Goal: Task Accomplishment & Management: Use online tool/utility

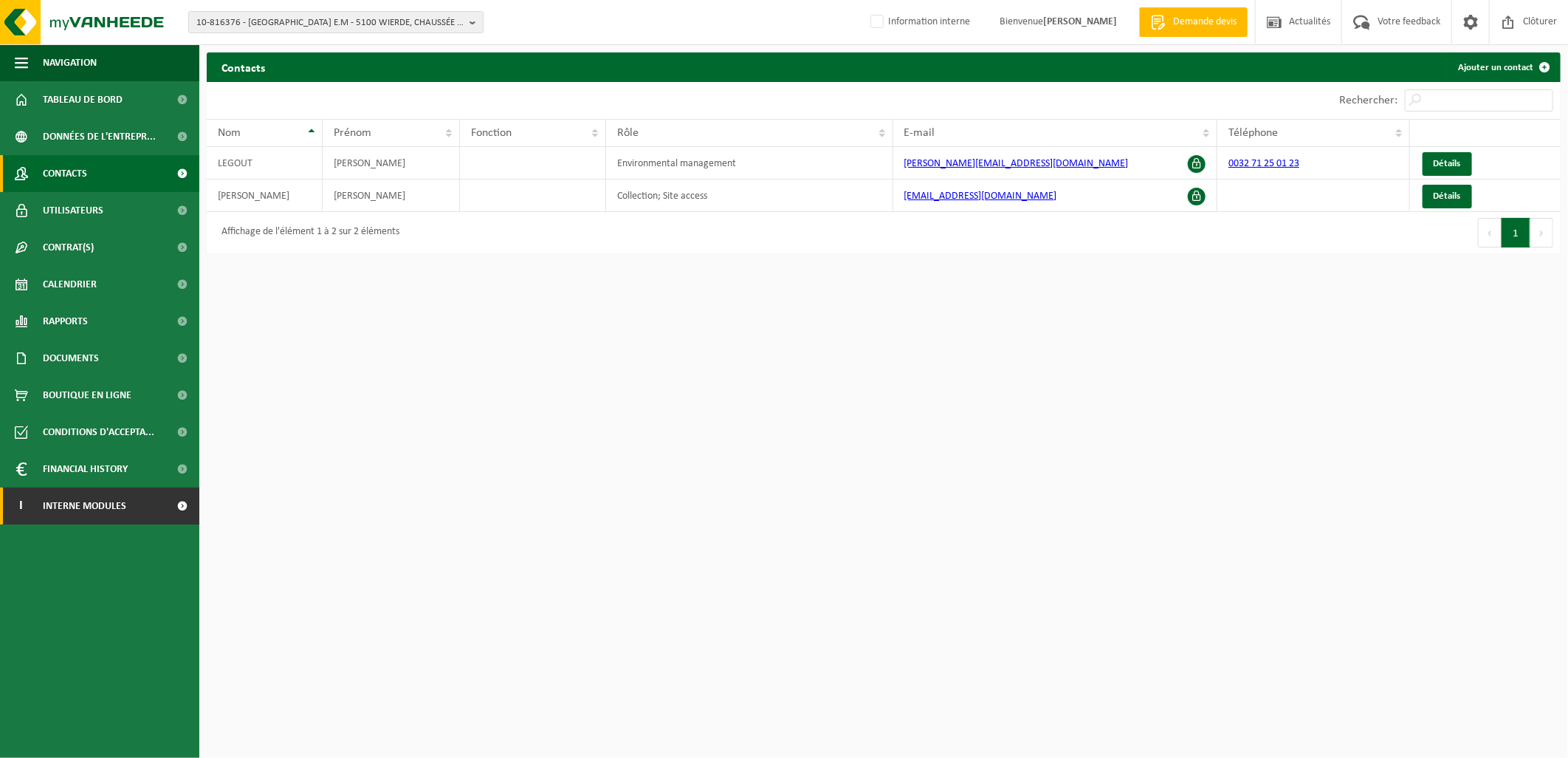
click at [101, 515] on span "Interne modules" at bounding box center [85, 505] width 83 height 37
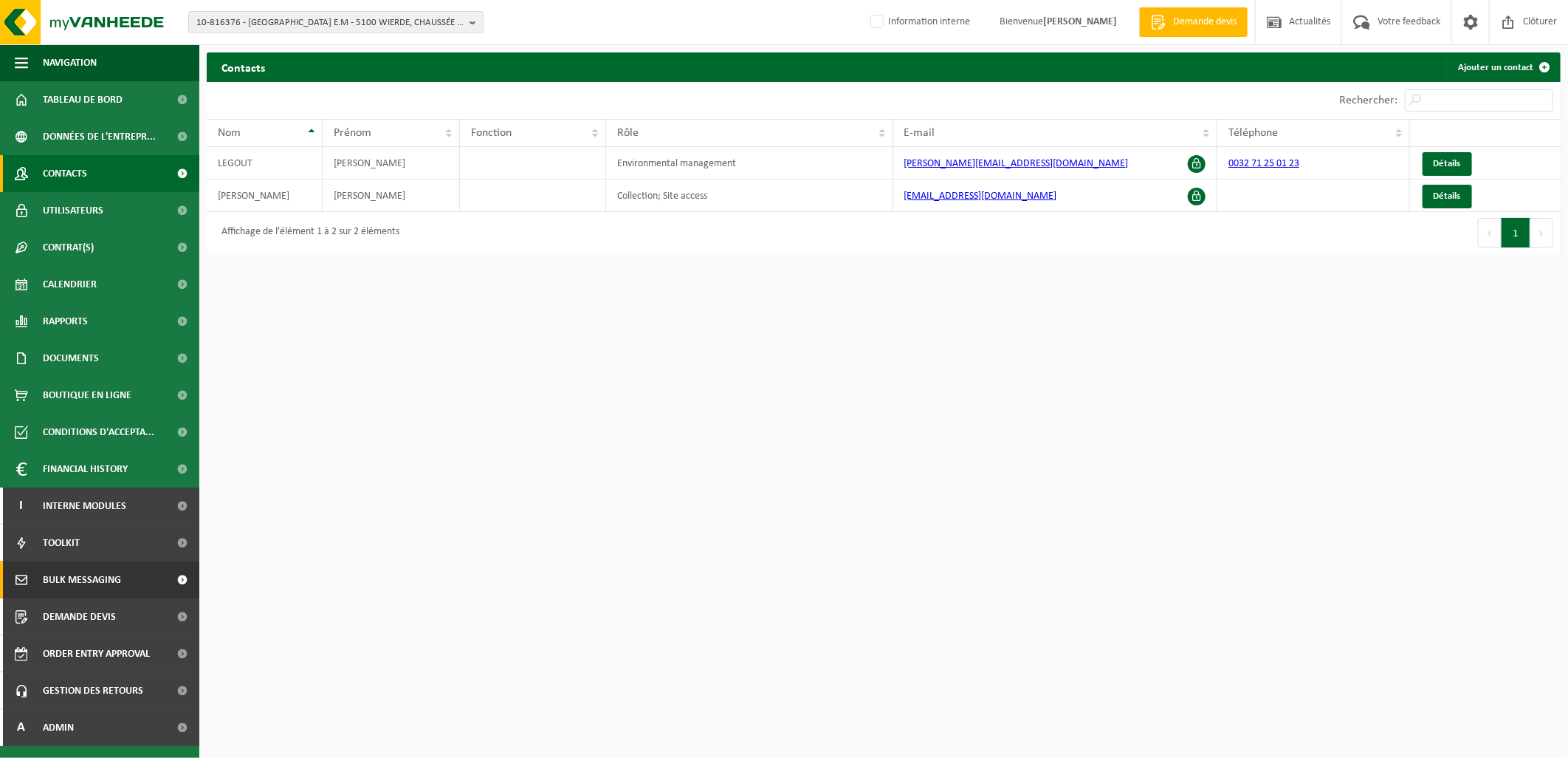
click at [90, 580] on span "Bulk Messaging" at bounding box center [82, 580] width 78 height 37
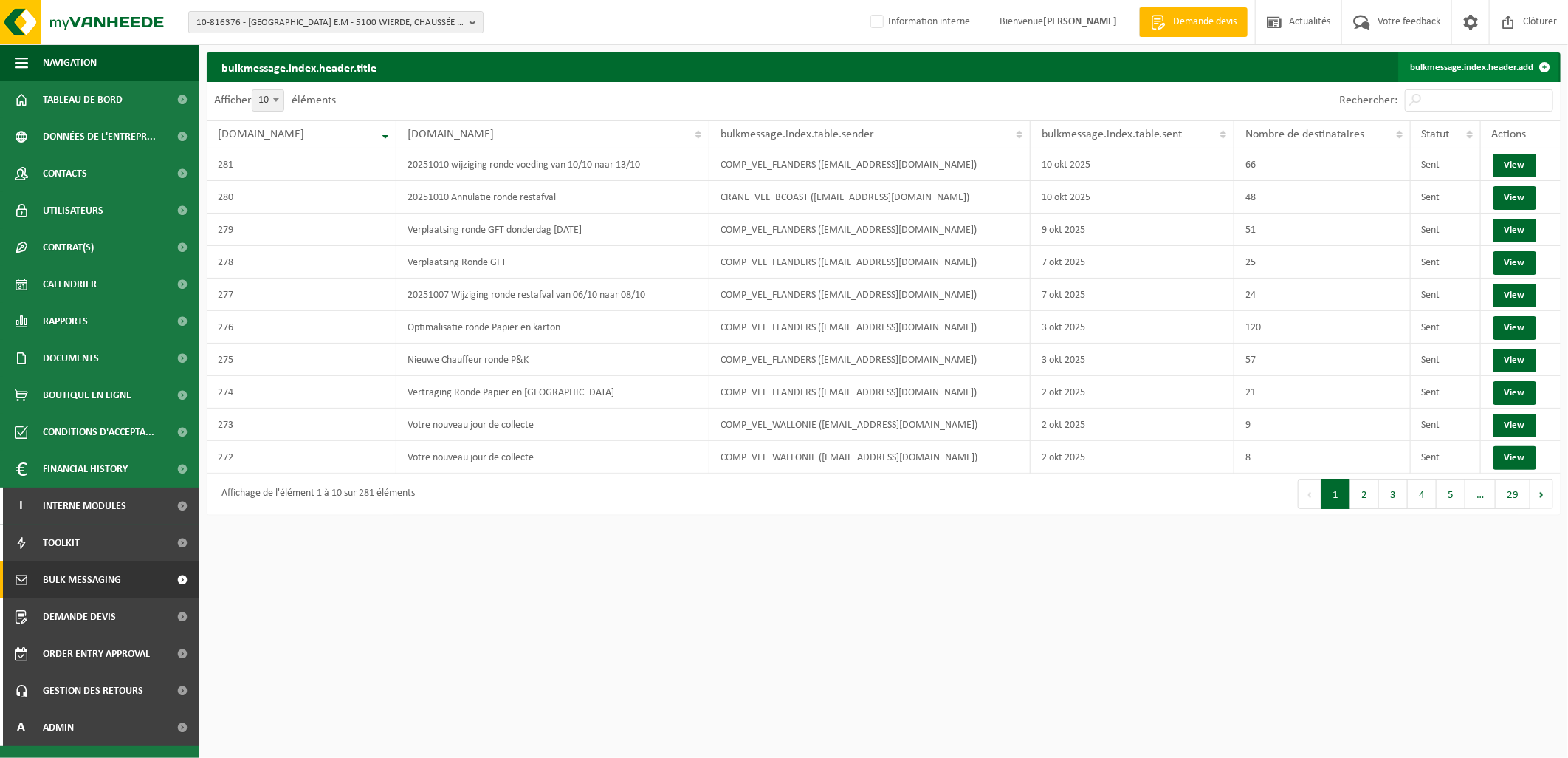
click at [1432, 59] on link "bulkmessage.index.header.add" at bounding box center [1478, 67] width 161 height 29
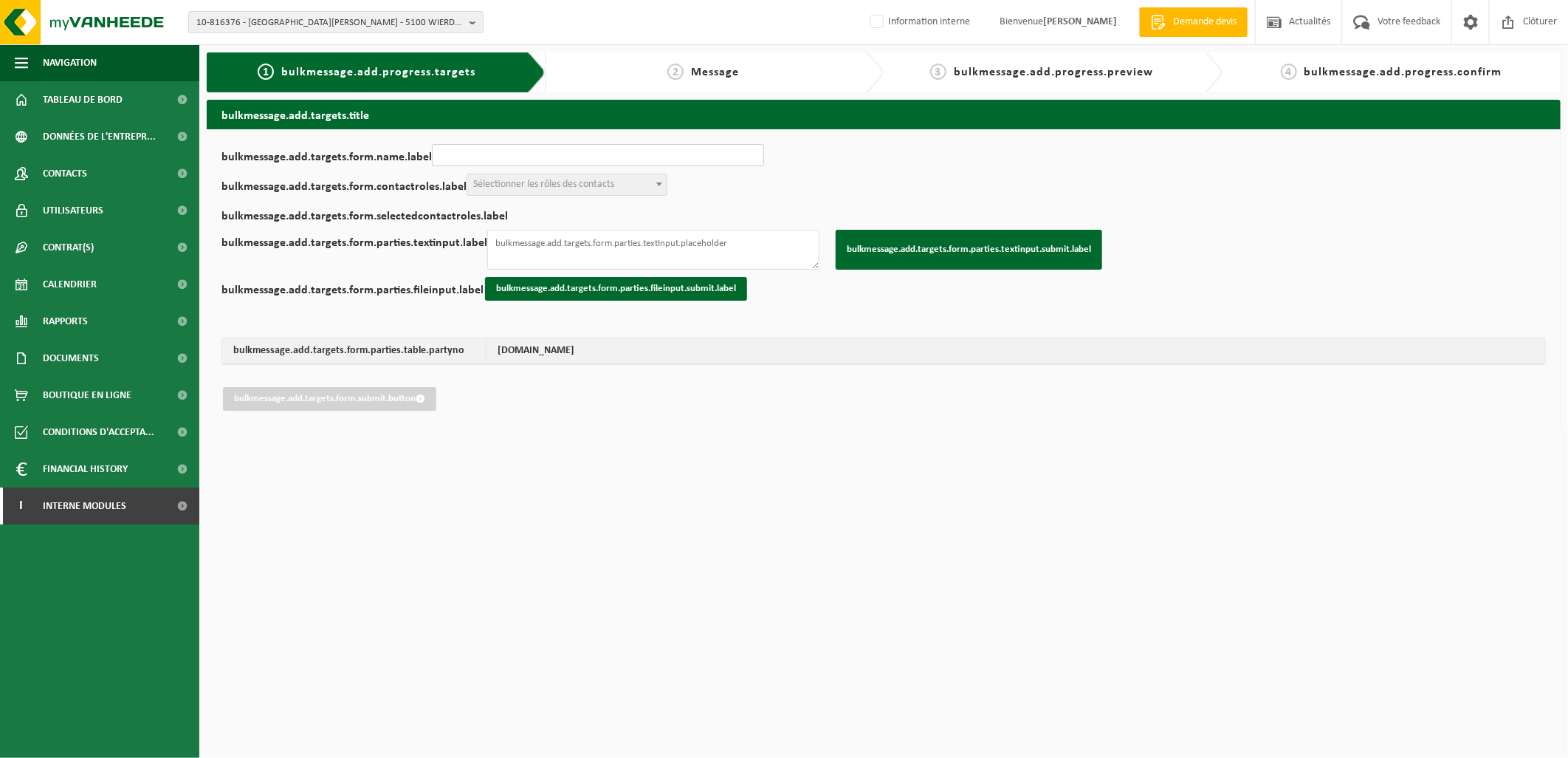
click at [458, 146] on input "bulkmessage.add.targets.form.name.label" at bounding box center [598, 155] width 332 height 22
type input "Problème sur la tournée du jour"
click at [529, 193] on span "Sélectionner les rôles des contacts" at bounding box center [567, 184] width 200 height 20
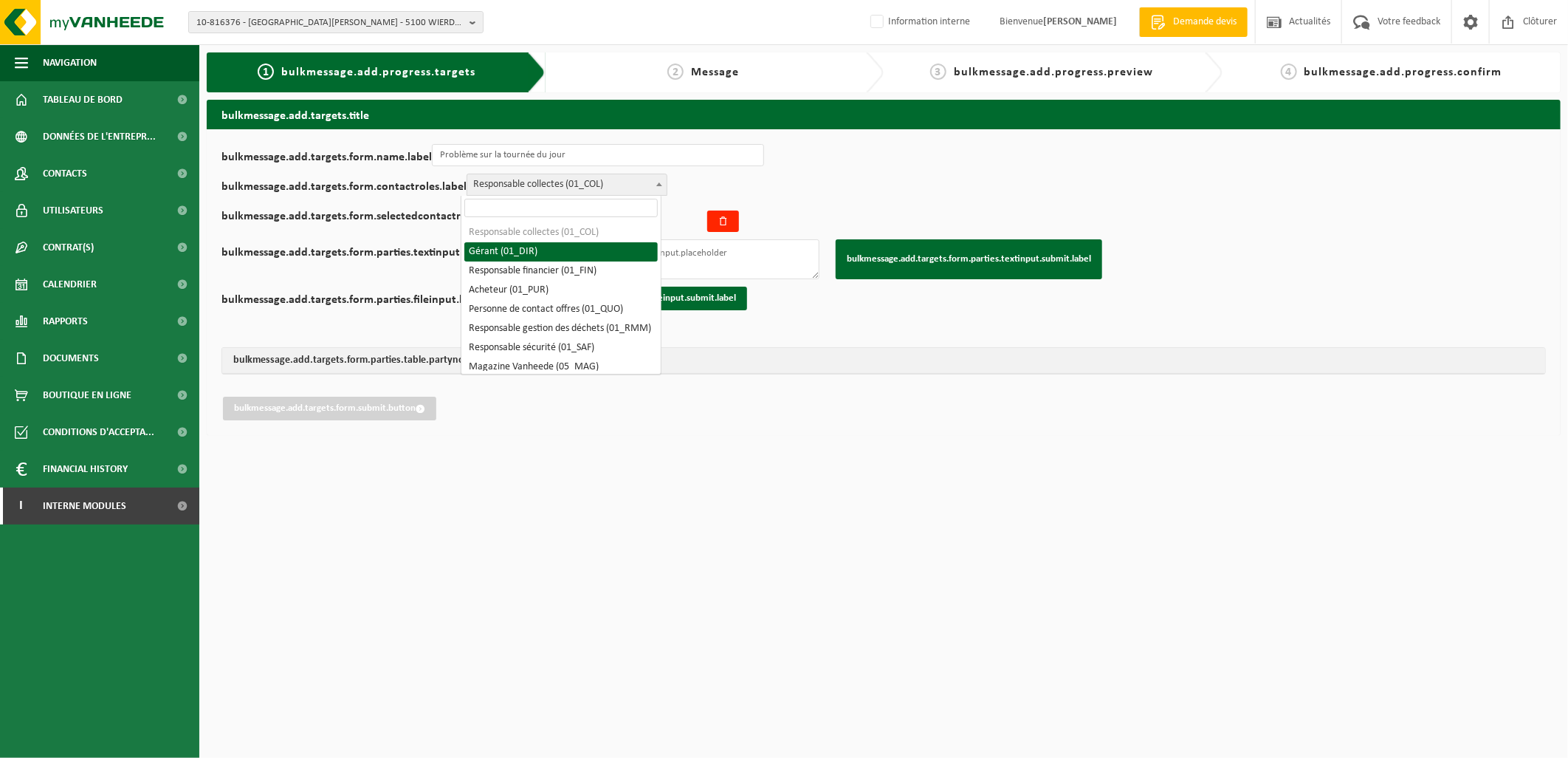
click at [652, 187] on span at bounding box center [659, 184] width 15 height 20
select select "01_RMM"
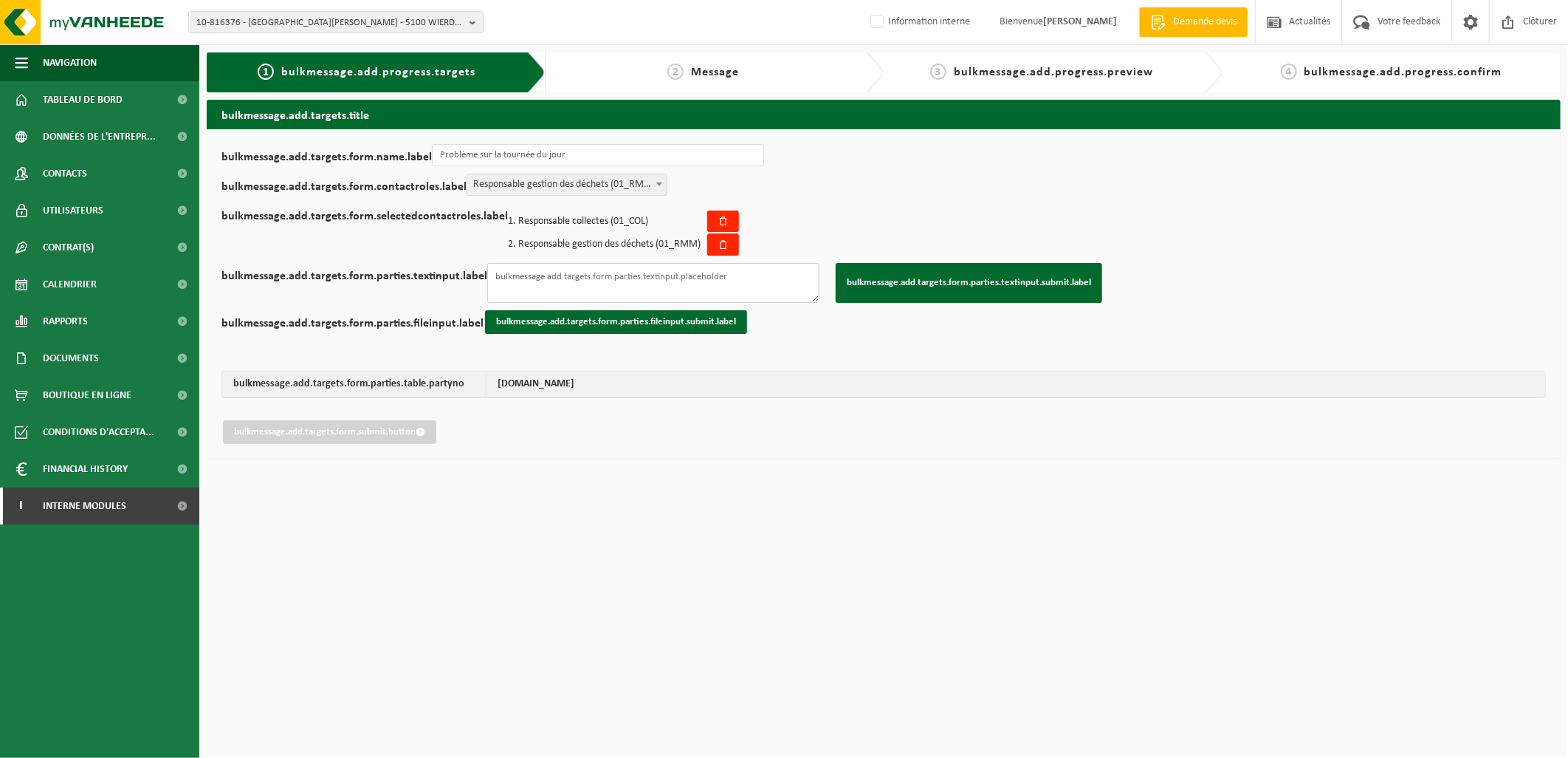
click at [682, 276] on textarea "bulkmessage.add.targets.form.parties.textinput.label" at bounding box center [653, 283] width 332 height 40
click at [583, 273] on textarea "bulkmessage.add.targets.form.parties.textinput.label" at bounding box center [653, 283] width 332 height 40
paste textarea "02-008586 10-962300 10-904949 10-798772 02-008159 02-010389 02-008588 10-807621…"
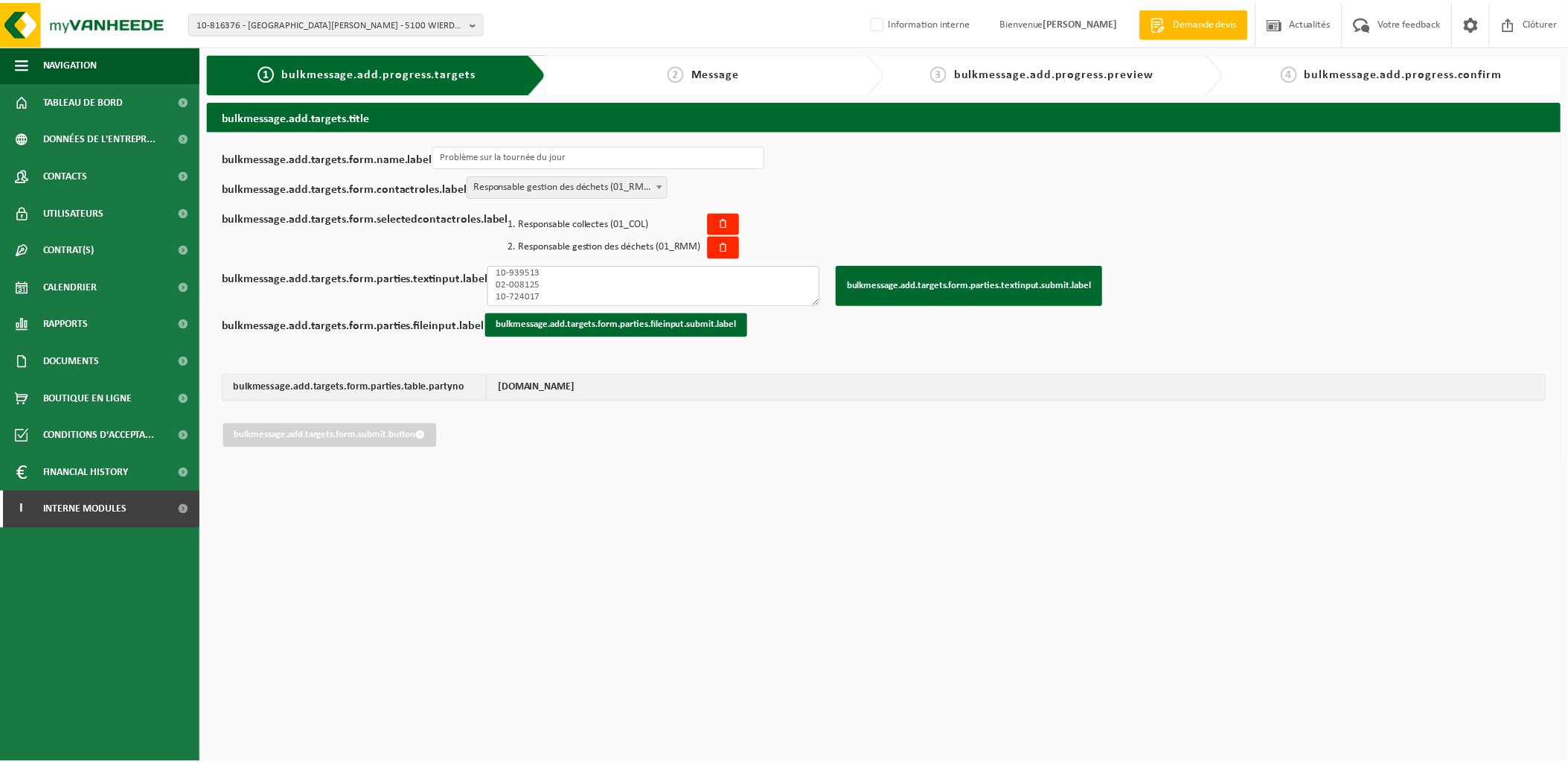
scroll to position [363, 0]
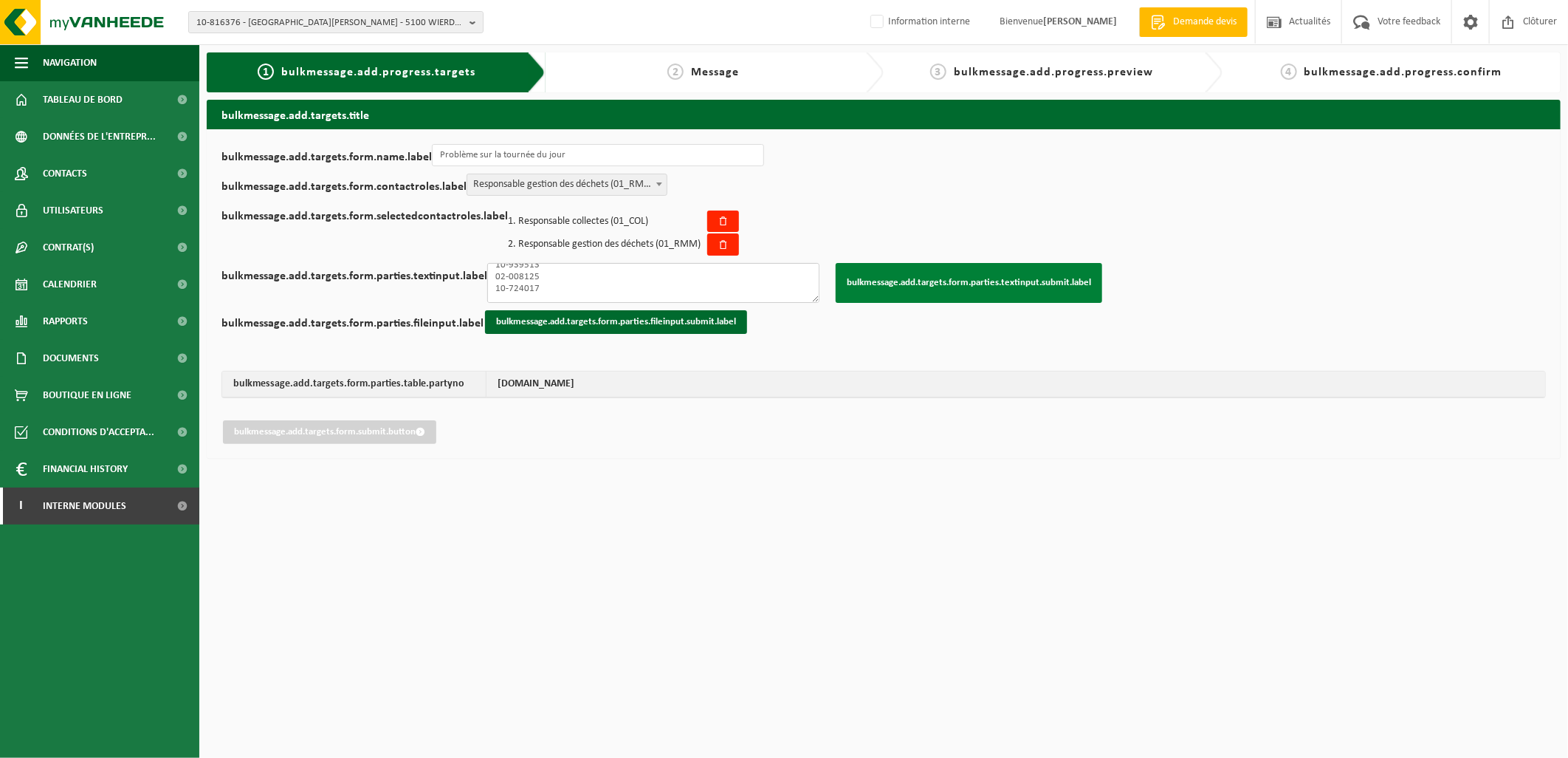
type textarea "02-008586 10-962300 10-904949 10-798772 02-008159 02-010389 02-008588 10-807621…"
click at [898, 292] on button "bulkmessage.add.targets.form.parties.textinput.submit.label" at bounding box center [968, 283] width 266 height 40
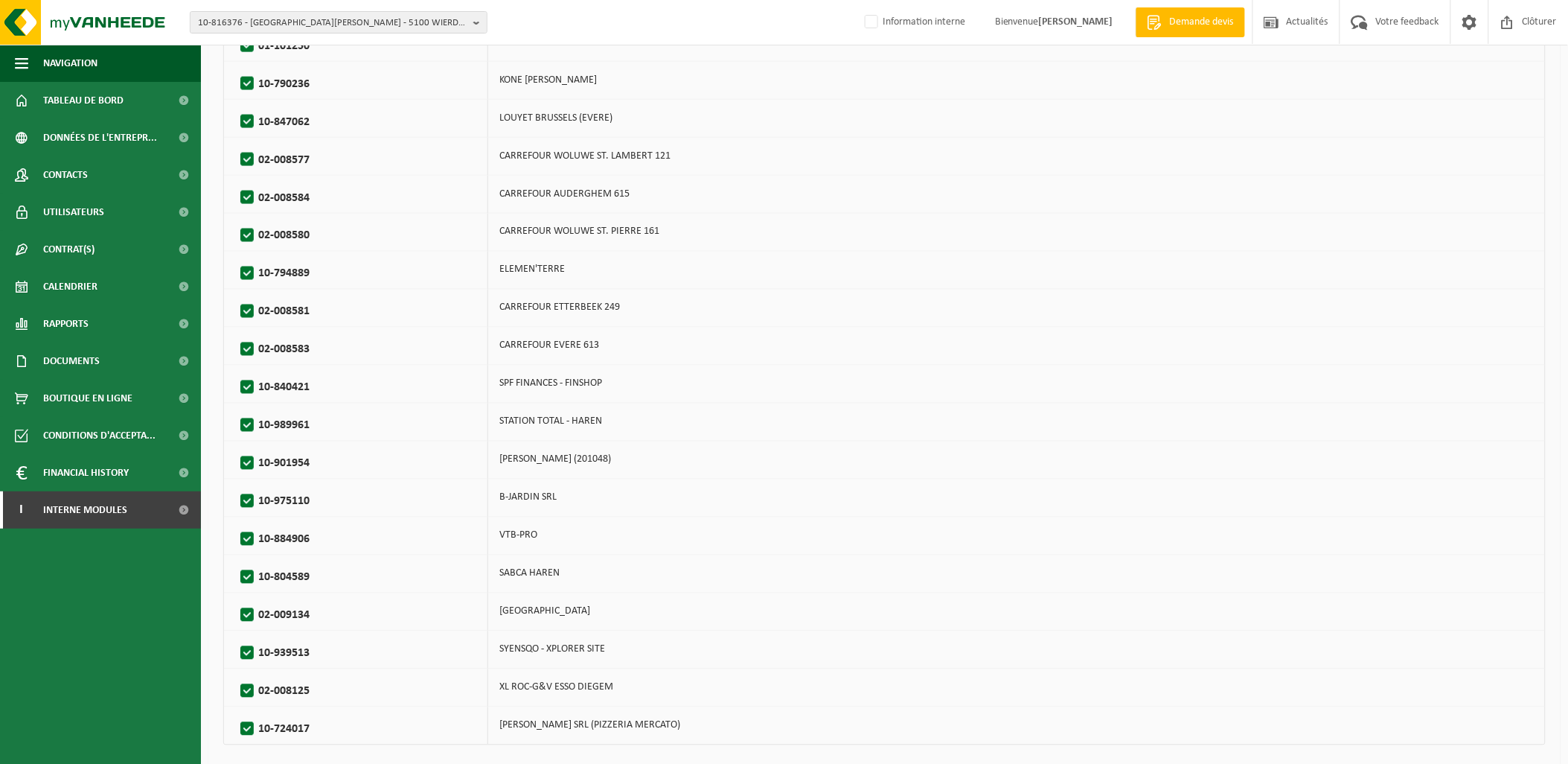
scroll to position [845, 0]
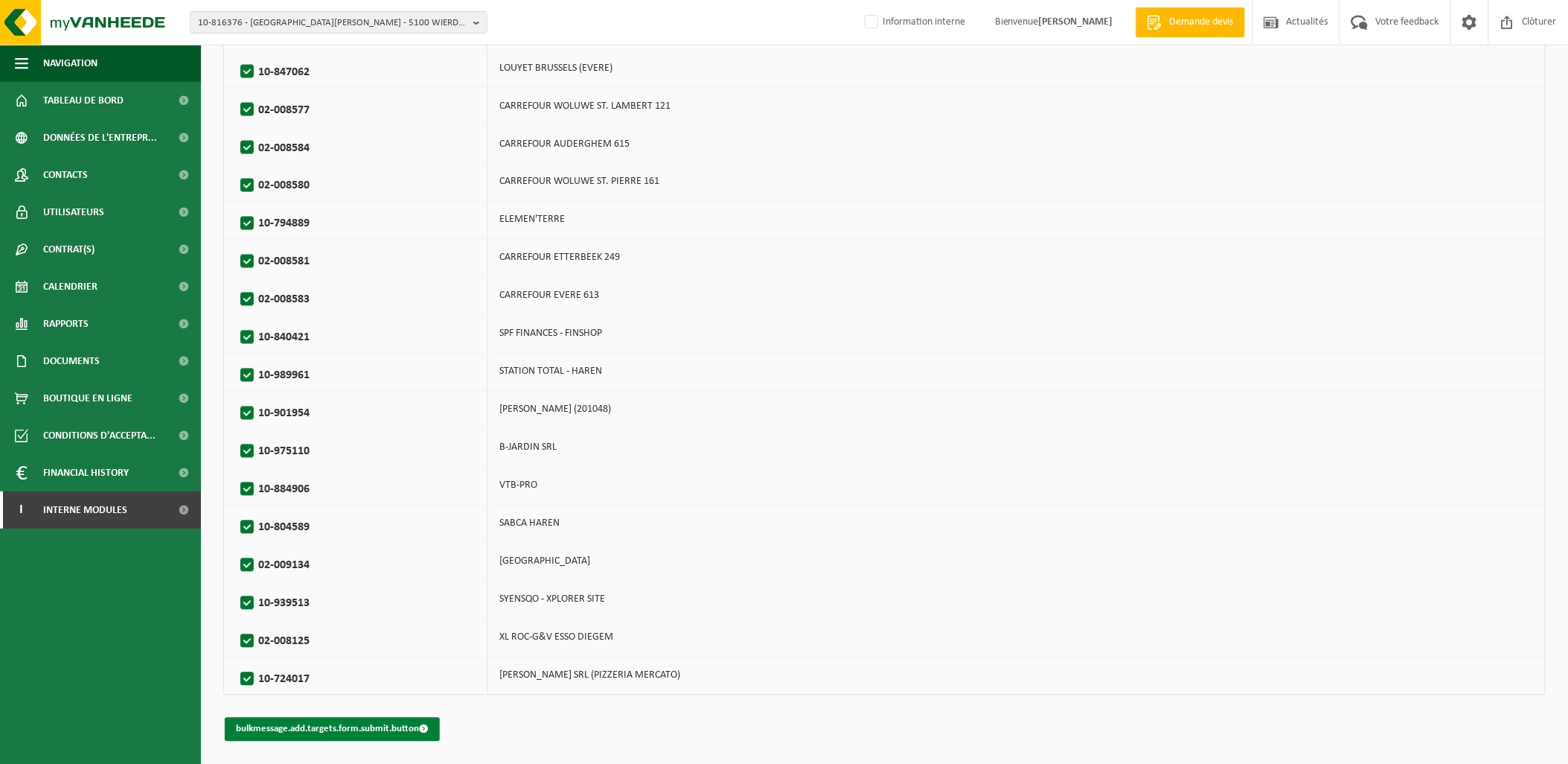
click at [402, 737] on button "bulkmessage.add.targets.form.submit.button" at bounding box center [333, 729] width 215 height 24
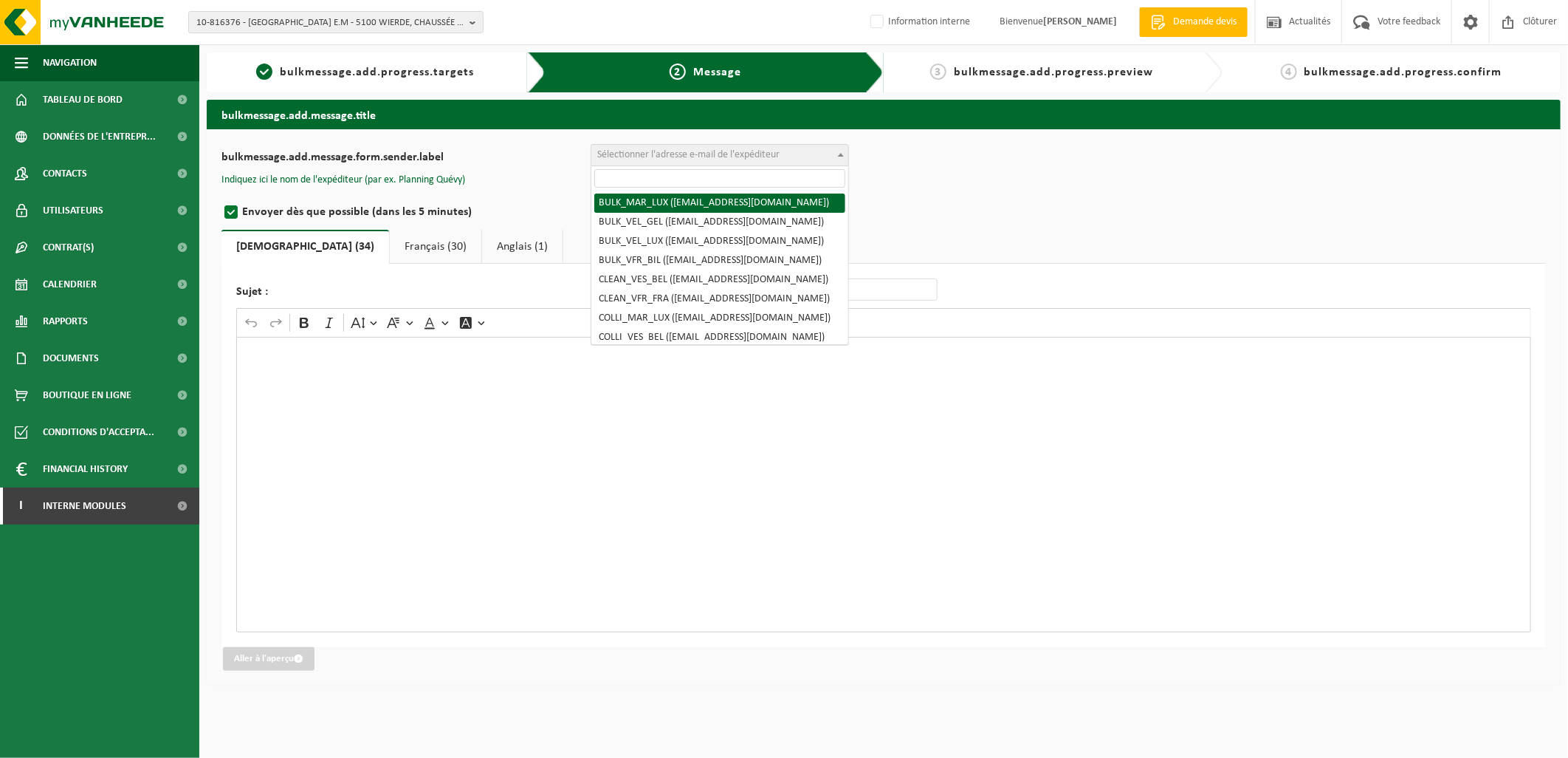
click at [645, 157] on span "Sélectionner l'adresse e-mail de l'expéditeur" at bounding box center [688, 155] width 182 height 11
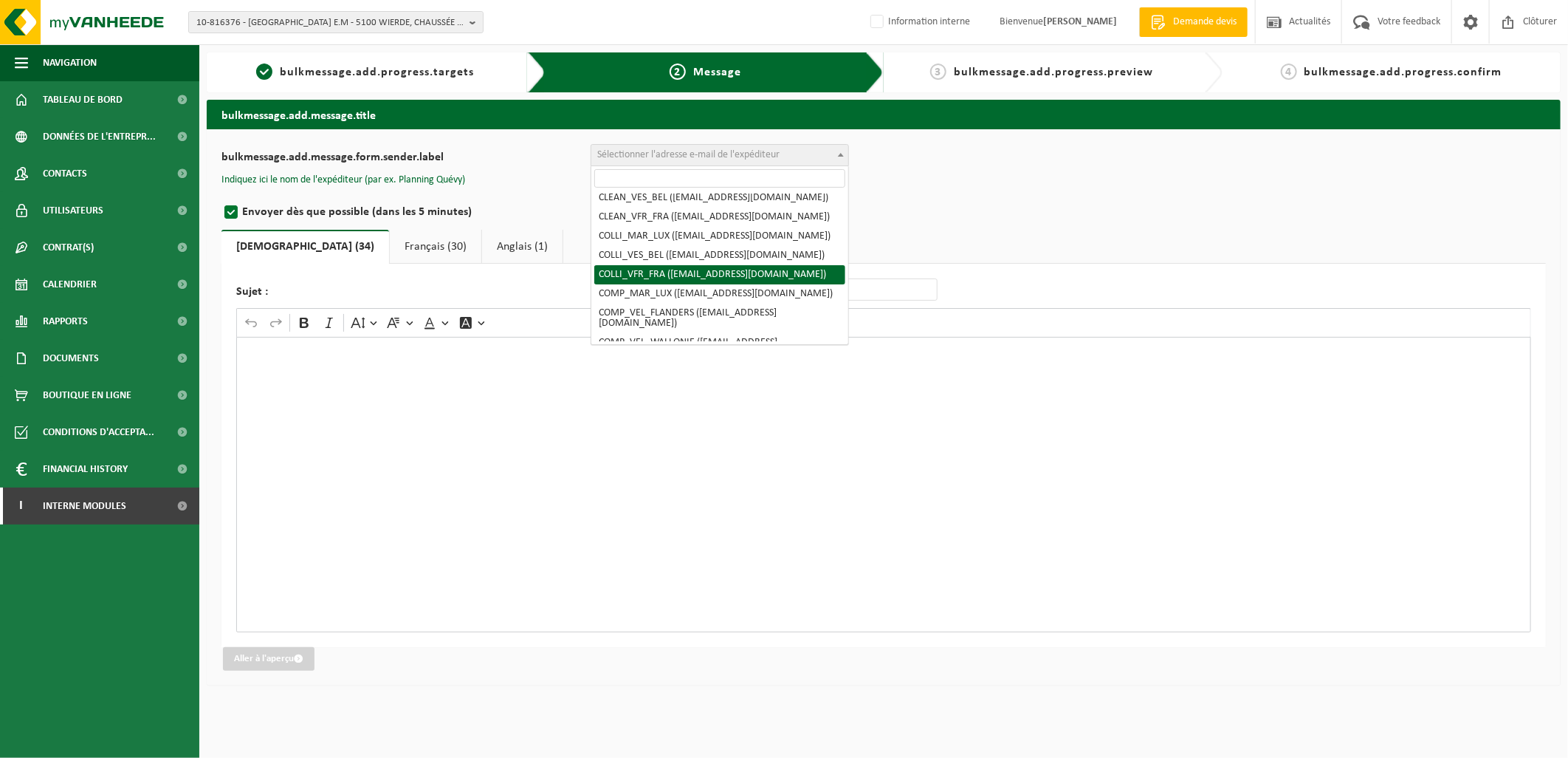
scroll to position [164, 0]
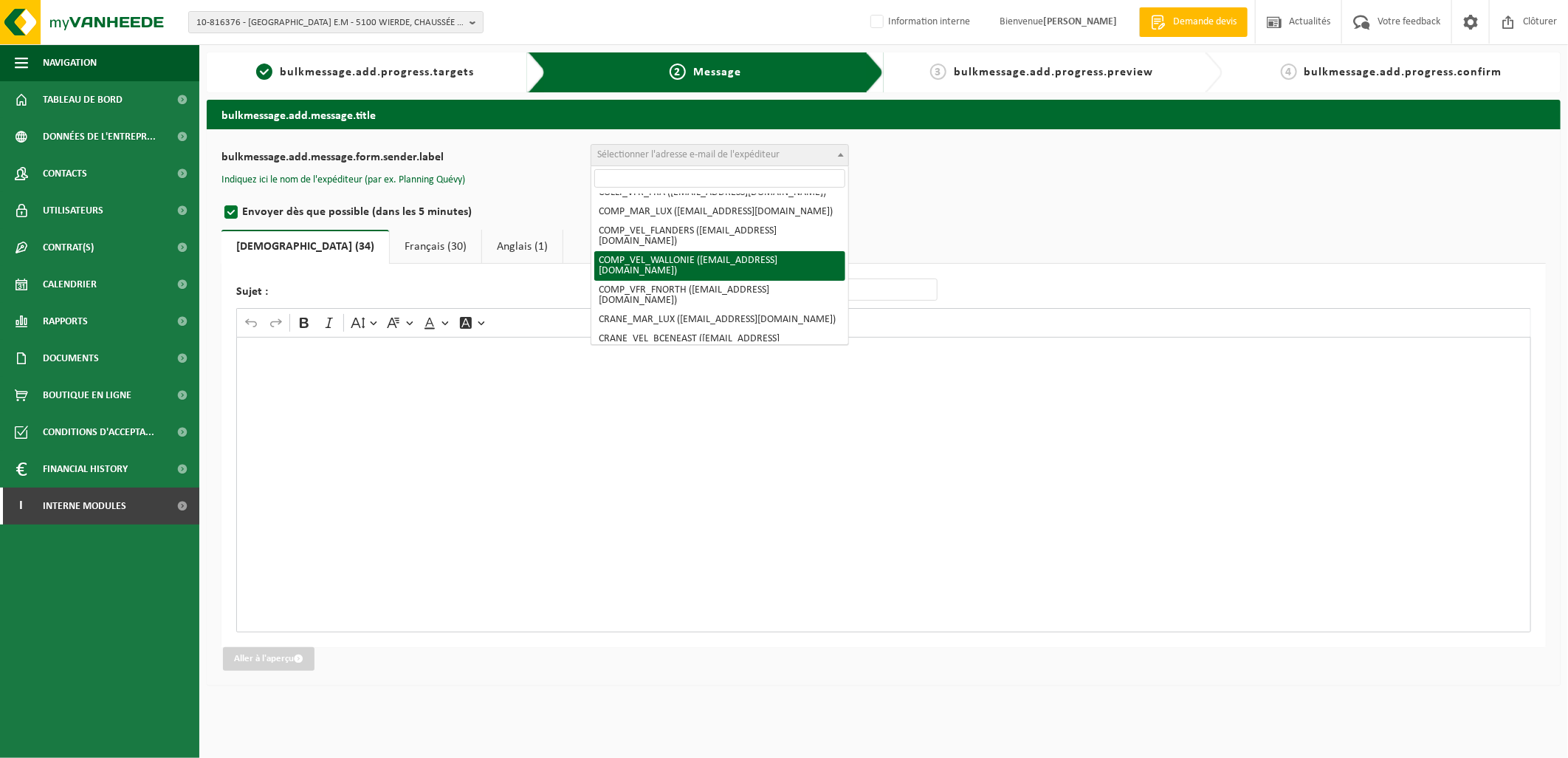
select select "COMP_VEL_WALLONIE"
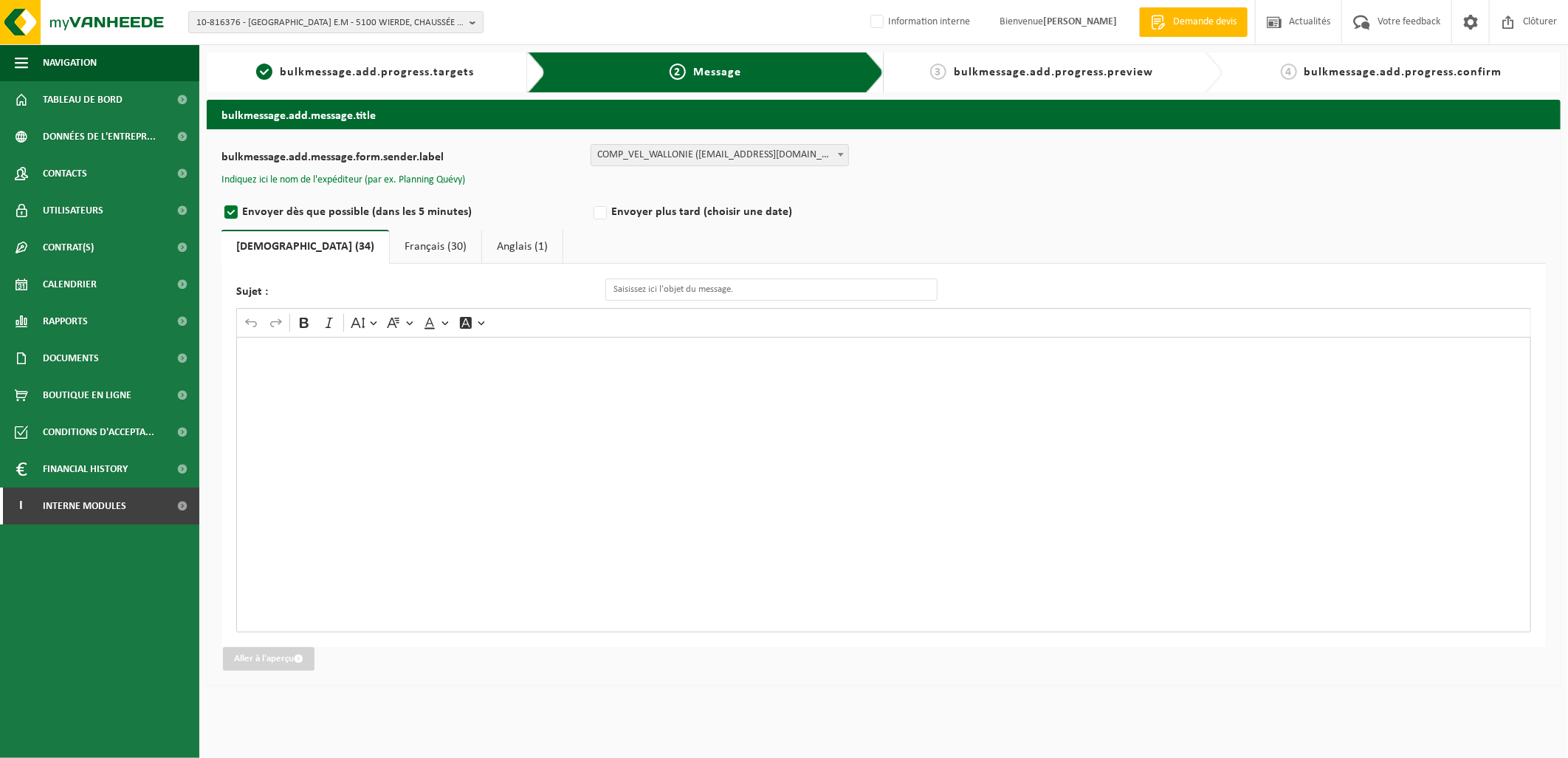
click at [460, 178] on button "Indiquez ici le nom de l'expéditeur (par ex. Planning Quévy)" at bounding box center [343, 180] width 244 height 13
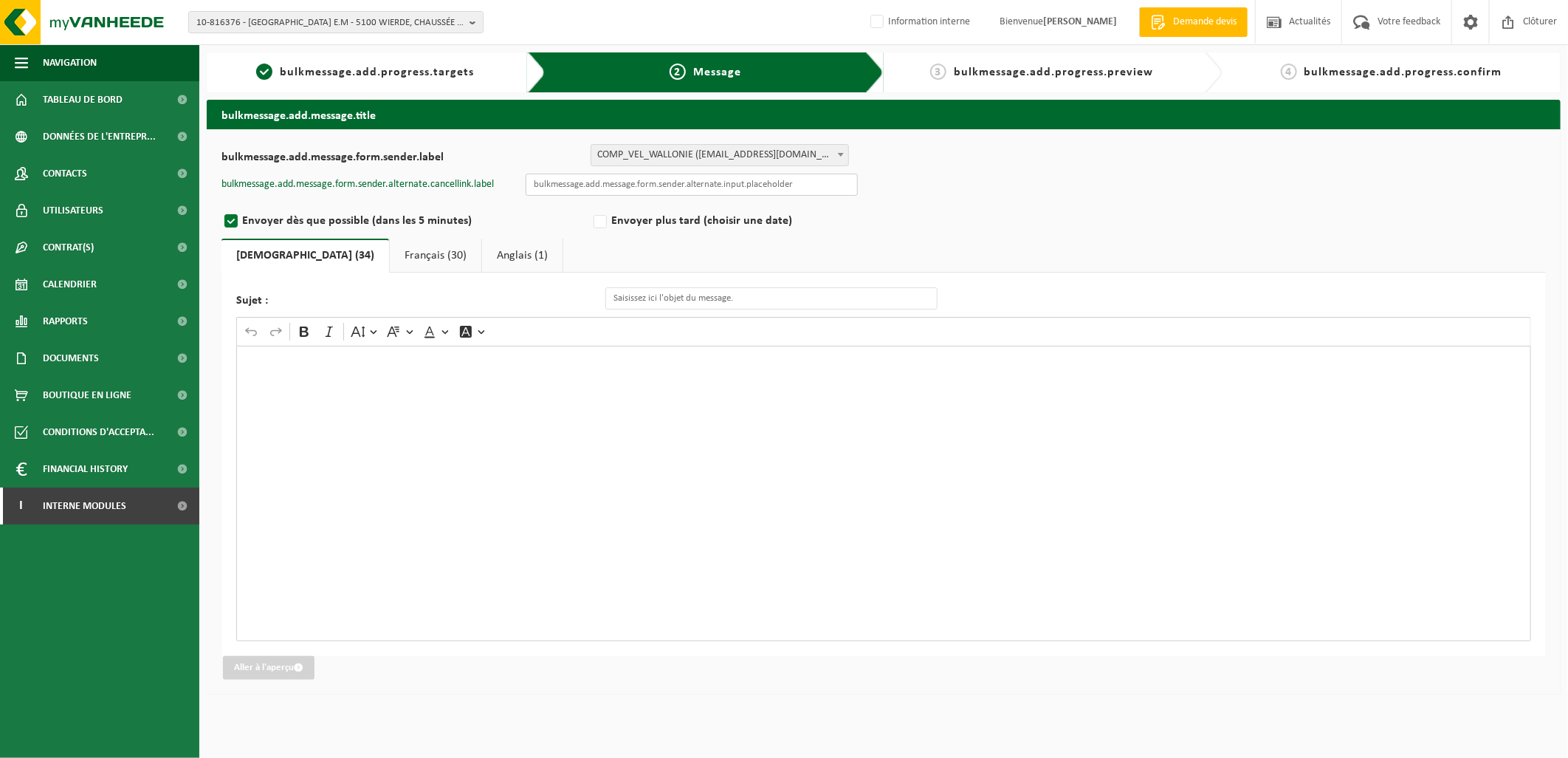
click at [599, 181] on input "text" at bounding box center [692, 184] width 332 height 22
type input "Planning quévy"
click at [682, 296] on input "Sujet :" at bounding box center [771, 297] width 332 height 22
type input "Changement de jour de collecte exceptionnellement"
click at [389, 260] on link "Français (30)" at bounding box center [435, 256] width 91 height 34
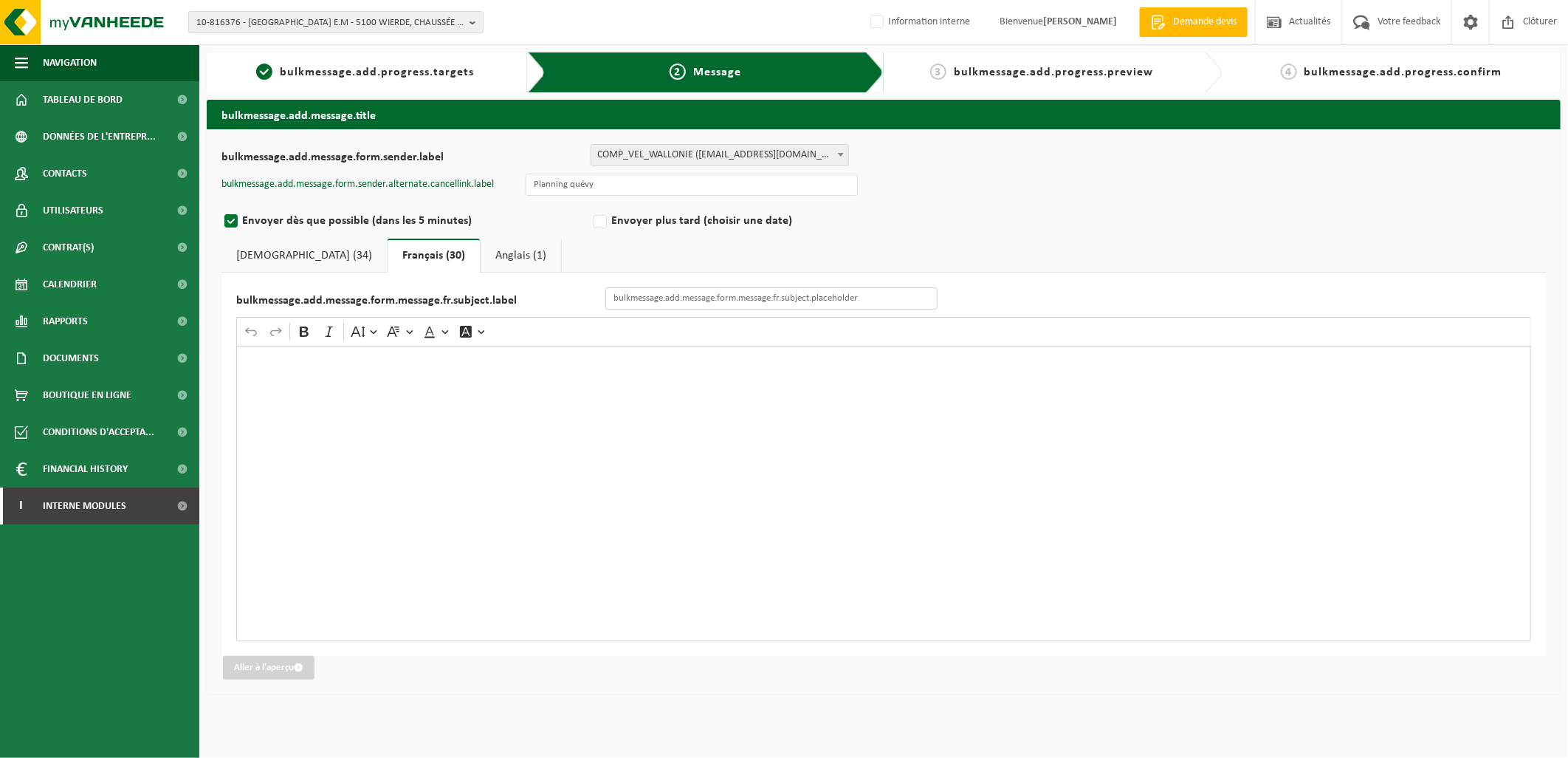
click at [806, 306] on input "bulkmessage.add.message.form.message.fr.subject.label" at bounding box center [771, 297] width 332 height 22
type input "Changement exceptionnel du jour de vidange"
click at [481, 255] on link "Anglais (1)" at bounding box center [520, 256] width 81 height 34
click at [718, 289] on input "bulkmessage.add.message.form.message.en.subject.label" at bounding box center [771, 297] width 332 height 22
type input "Panne, Changement de jour de la collecte"
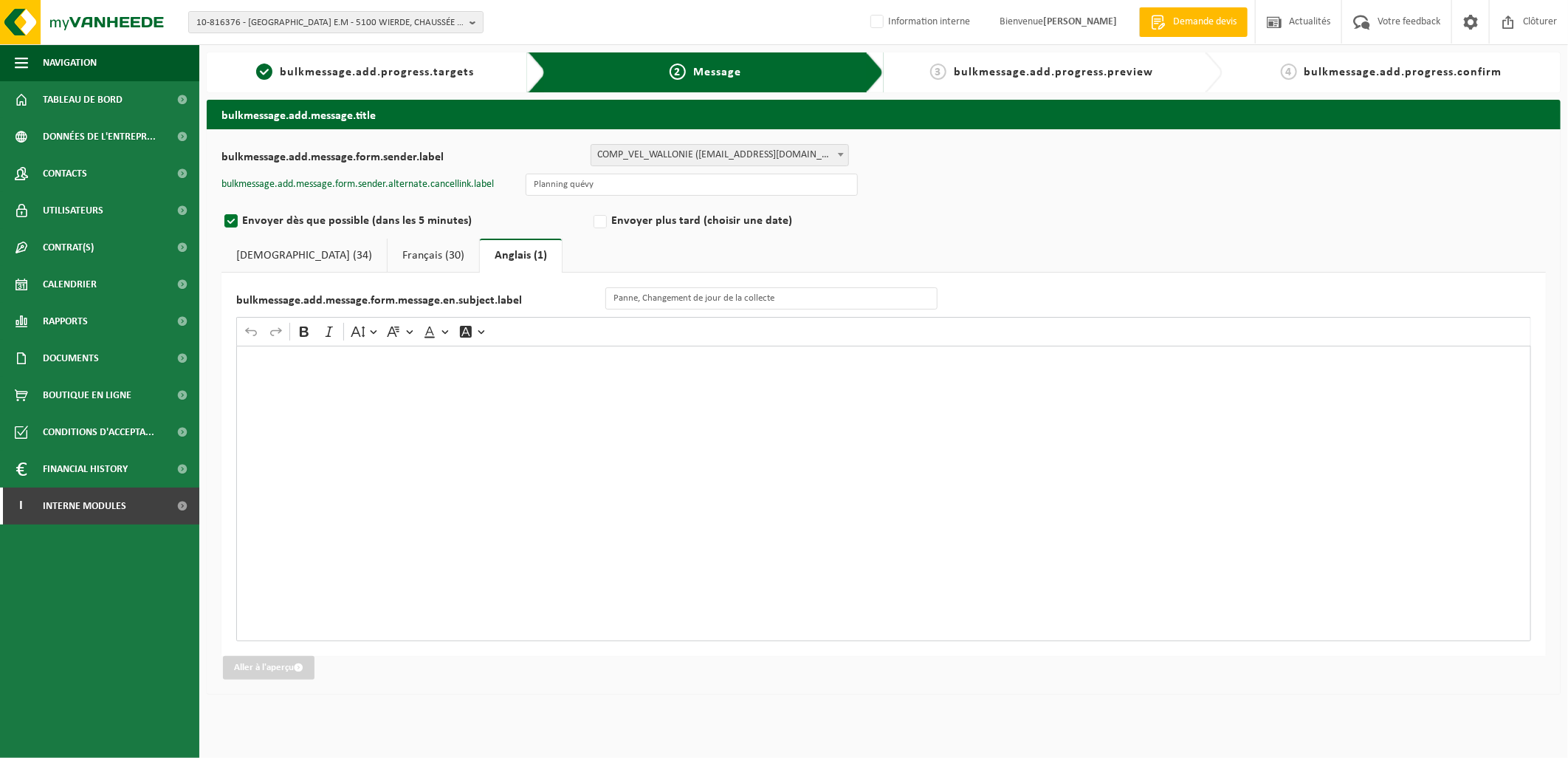
click at [209, 249] on div "bulkmessage.add.message.form.sender.label BULK_MAR_LUX (planning.messancy@vanhe…" at bounding box center [884, 412] width 1354 height 565
click at [305, 258] on link "Néerlandais (34)" at bounding box center [304, 256] width 165 height 34
click at [395, 253] on link "Français (30)" at bounding box center [435, 256] width 91 height 34
click at [405, 390] on div "Rich Text Editor. Editing area: main. Press Alt+0 for help." at bounding box center [883, 493] width 1294 height 295
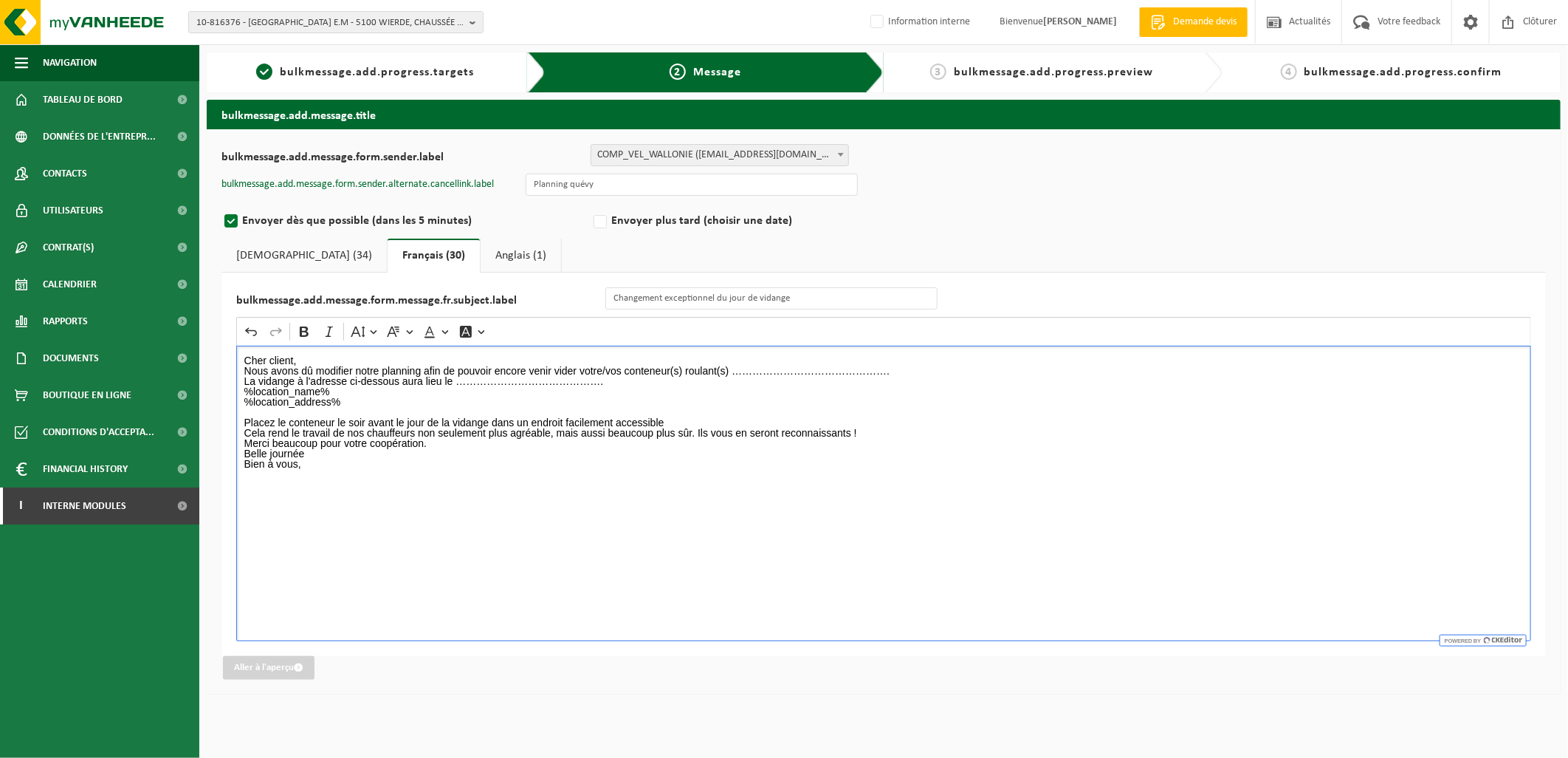
click at [323, 364] on p "Cher client," at bounding box center [884, 360] width 1279 height 11
click at [814, 368] on p "Nous avons dû modifier notre planning afin de pouvoir encore venir vider votre/…" at bounding box center [884, 386] width 1279 height 42
drag, startPoint x: 807, startPoint y: 379, endPoint x: 881, endPoint y: 364, distance: 75.5
click at [807, 379] on p "Nous avons dû modifier notre planning afin de pouvoir encore venir vider votre/…" at bounding box center [884, 386] width 1279 height 42
drag, startPoint x: 893, startPoint y: 372, endPoint x: 728, endPoint y: 366, distance: 165.1
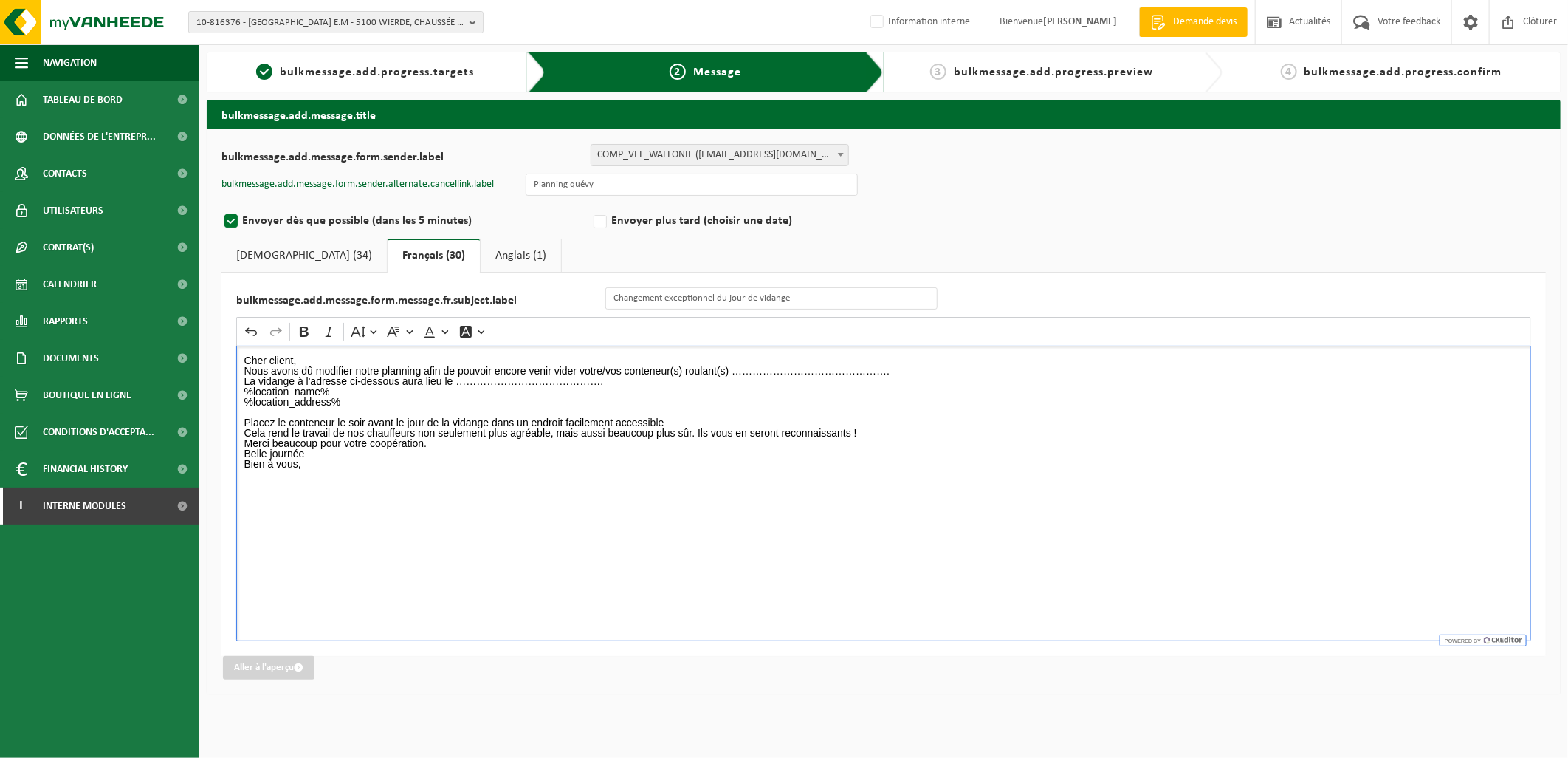
click at [728, 366] on p "Nous avons dû modifier notre planning afin de pouvoir encore venir vider votre/…" at bounding box center [884, 386] width 1279 height 42
click at [616, 386] on p "Nous avons dû modifier notre planning afin de pouvoir encore venir vider votre/…" at bounding box center [884, 386] width 1279 height 42
drag, startPoint x: 607, startPoint y: 381, endPoint x: 456, endPoint y: 386, distance: 151.1
click at [456, 386] on p "Nous avons dû modifier notre planning afin de pouvoir encore venir vider votre/…" at bounding box center [884, 386] width 1279 height 42
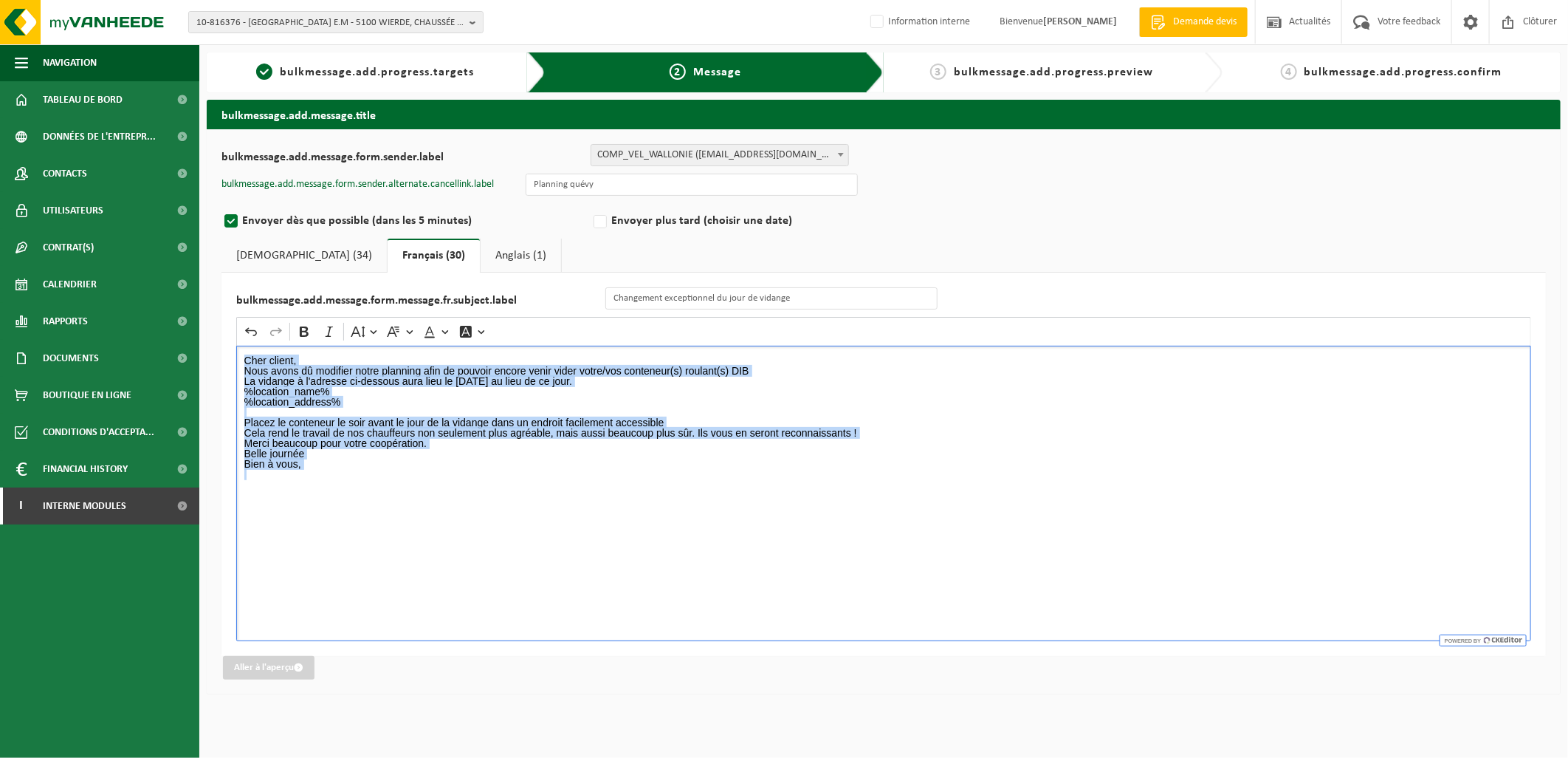
drag, startPoint x: 301, startPoint y: 468, endPoint x: 211, endPoint y: 355, distance: 144.5
click at [211, 355] on div "bulkmessage.add.message.form.sender.label BULK_MAR_LUX (planning.messancy@vanhe…" at bounding box center [884, 412] width 1354 height 565
copy div "Cher client, Nous avons dû modifier notre planning afin de pouvoir encore venir…"
click at [300, 262] on link "Néerlandais (34)" at bounding box center [304, 256] width 165 height 34
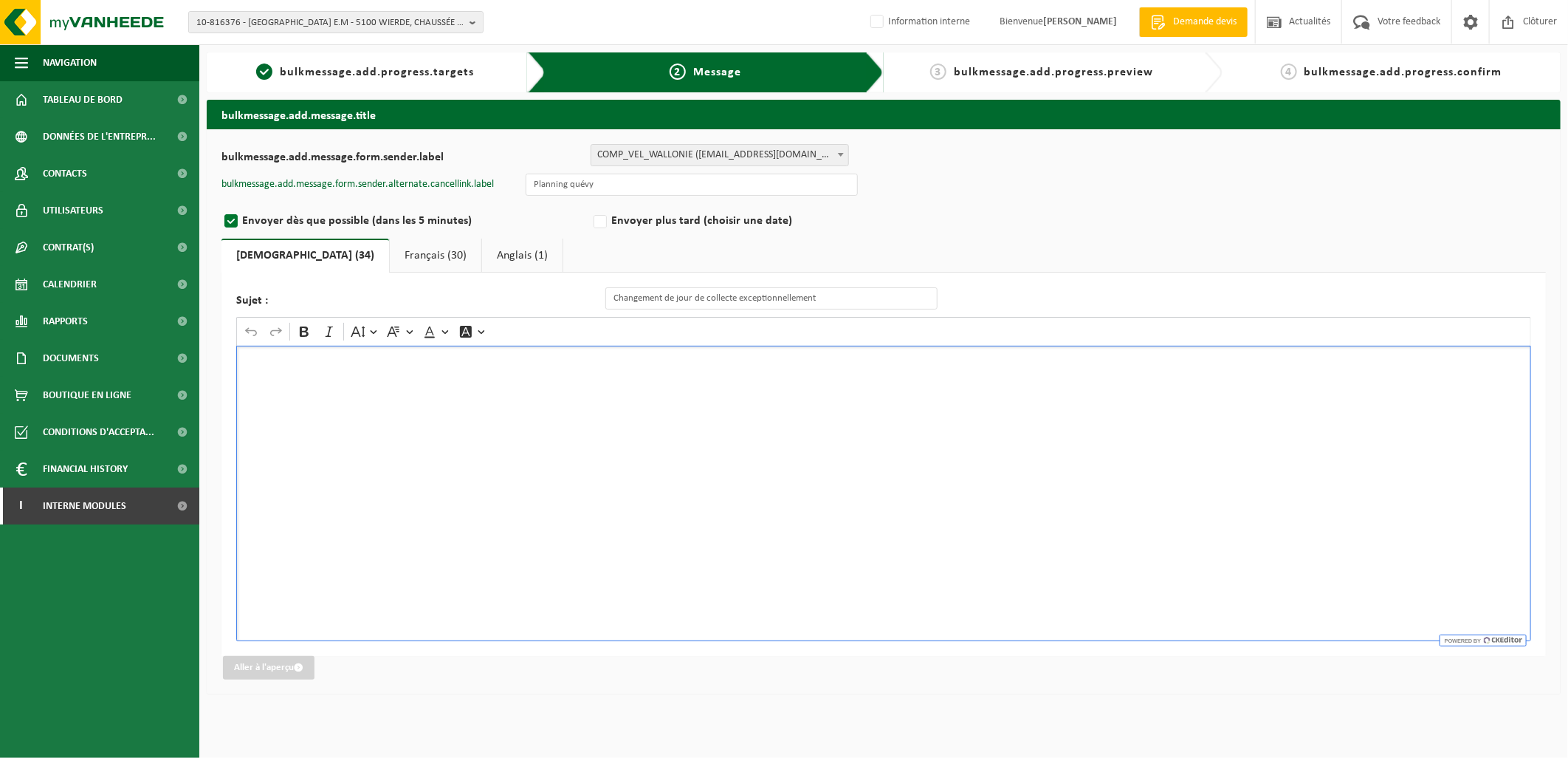
click at [371, 350] on div "Rich Text Editor. Editing area: main. Press Alt+0 for help." at bounding box center [883, 493] width 1294 height 295
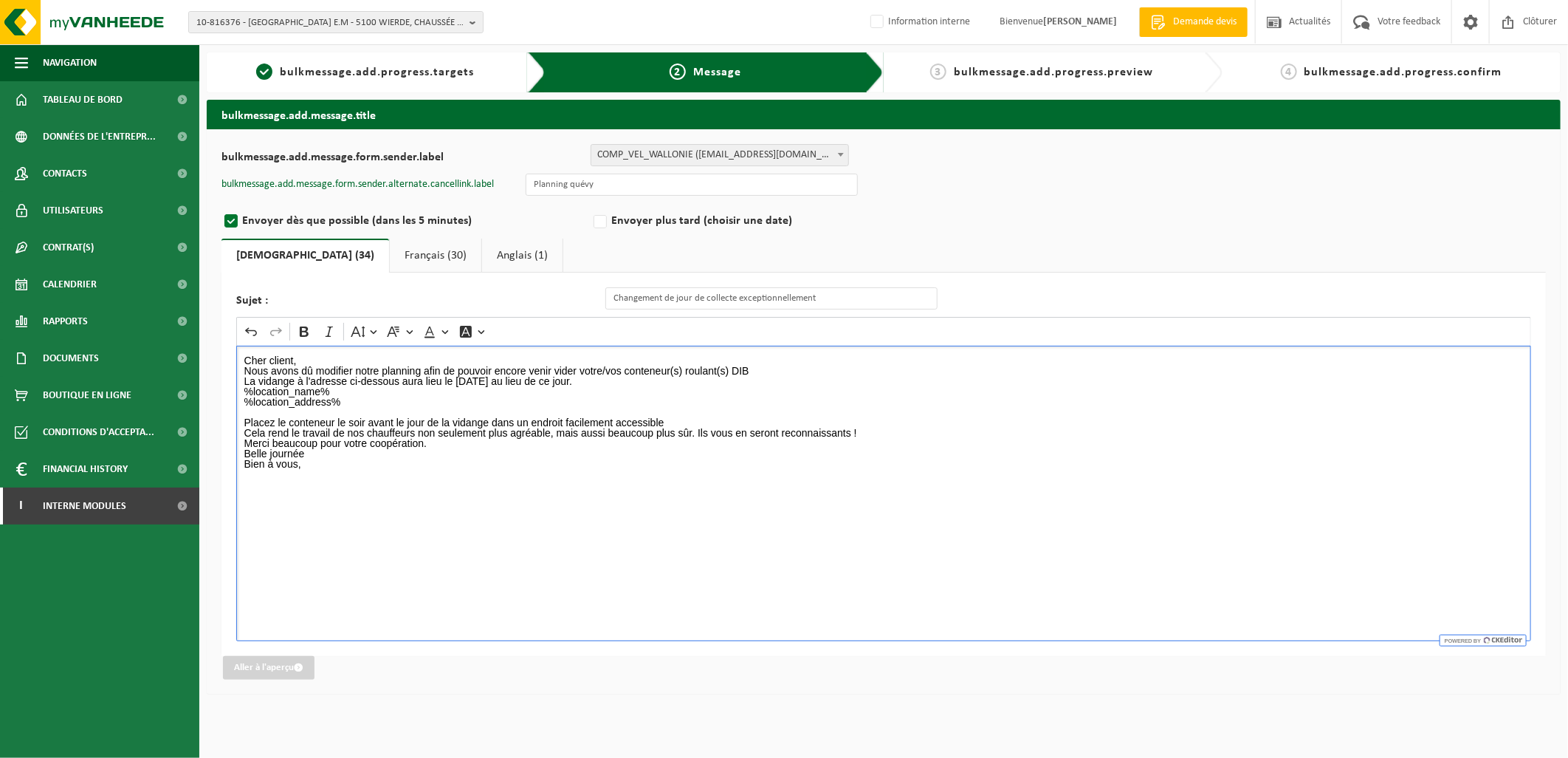
click at [482, 242] on link "Anglais (1)" at bounding box center [522, 256] width 81 height 34
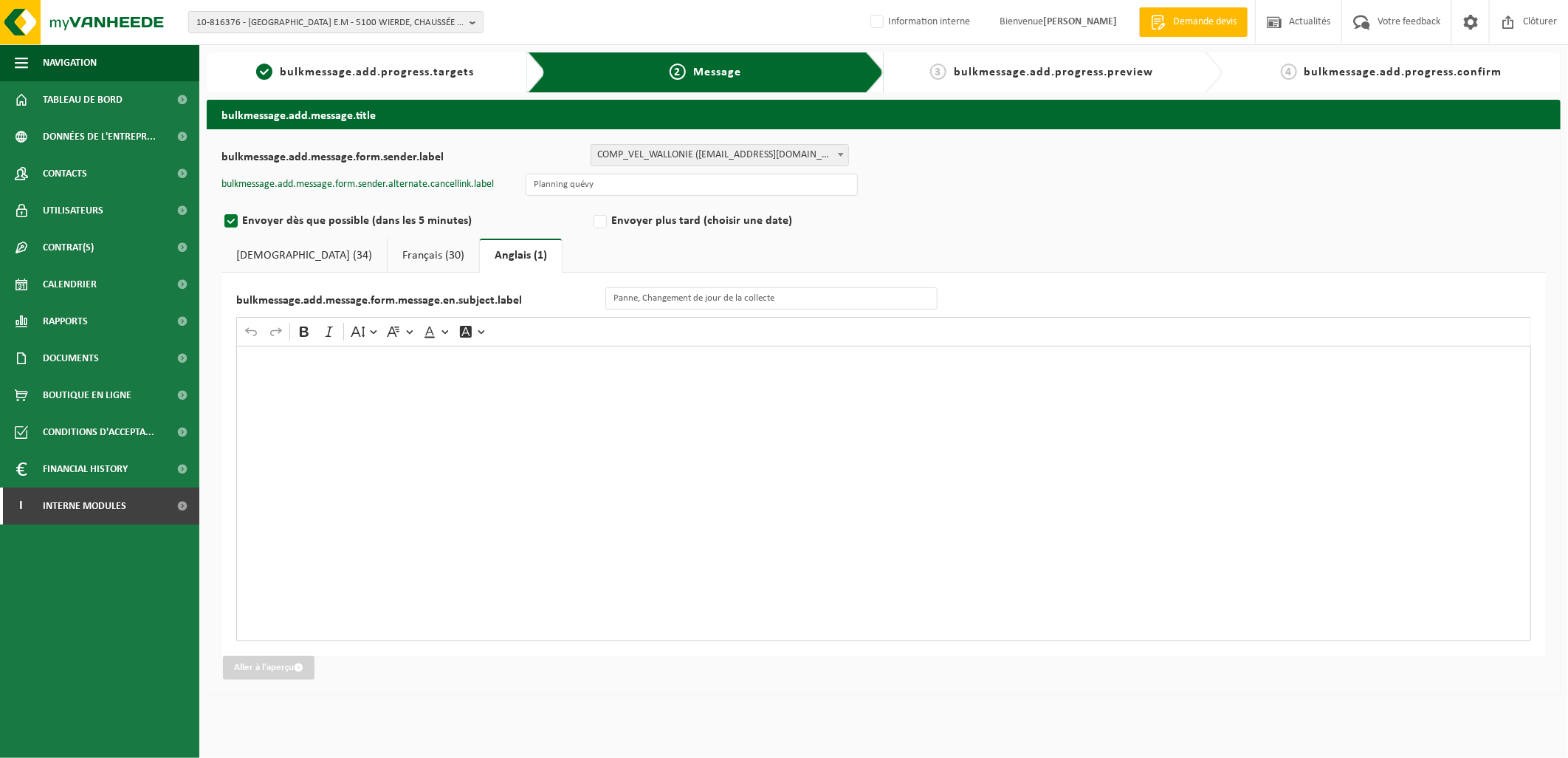
click at [410, 367] on div "Rich Text Editor. Editing area: main. Press Alt+0 for help." at bounding box center [883, 493] width 1294 height 295
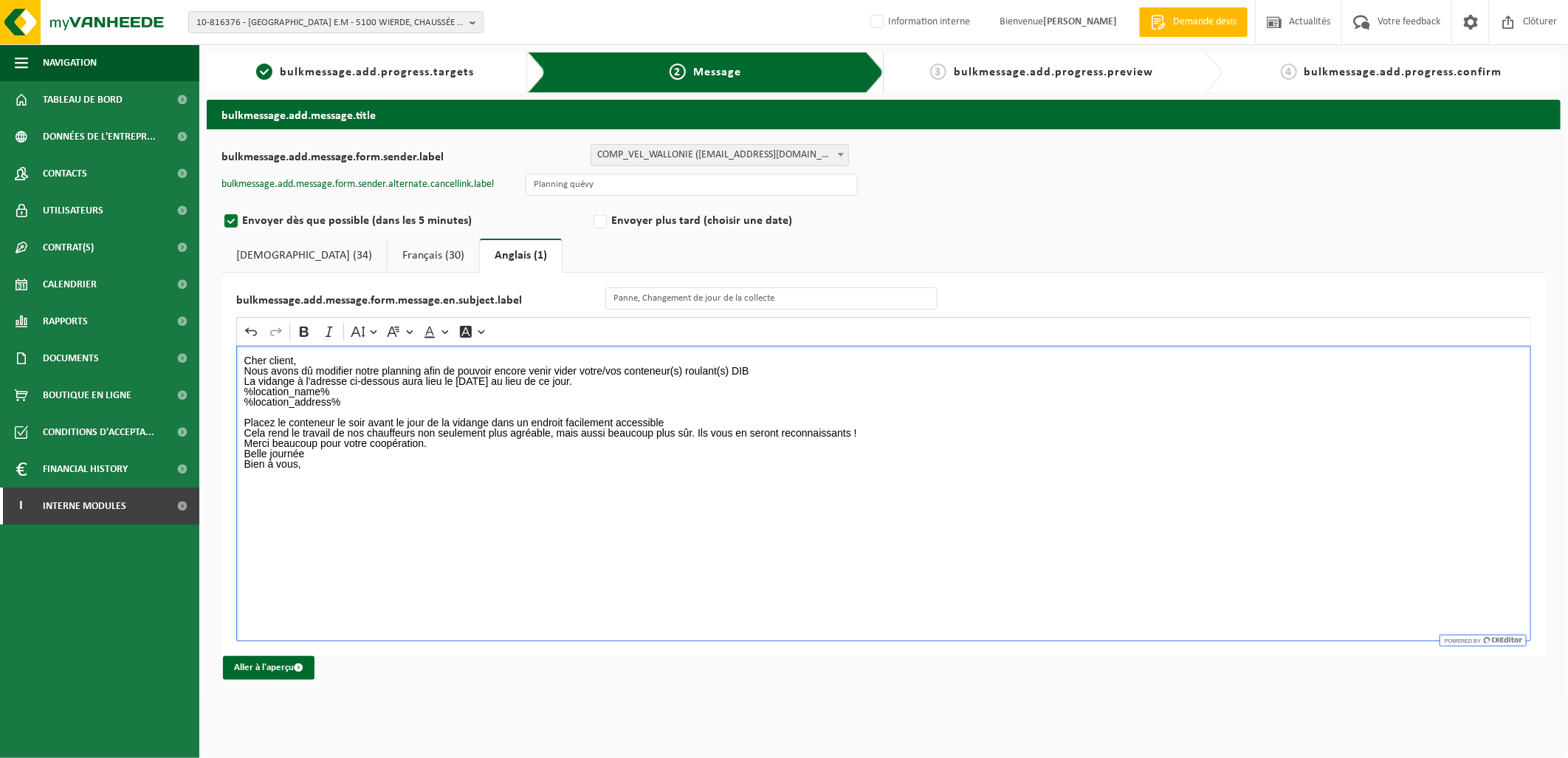
click at [315, 350] on div "Cher client, Nous avons dû modifier notre planning afin de pouvoir encore venir…" at bounding box center [883, 493] width 1294 height 295
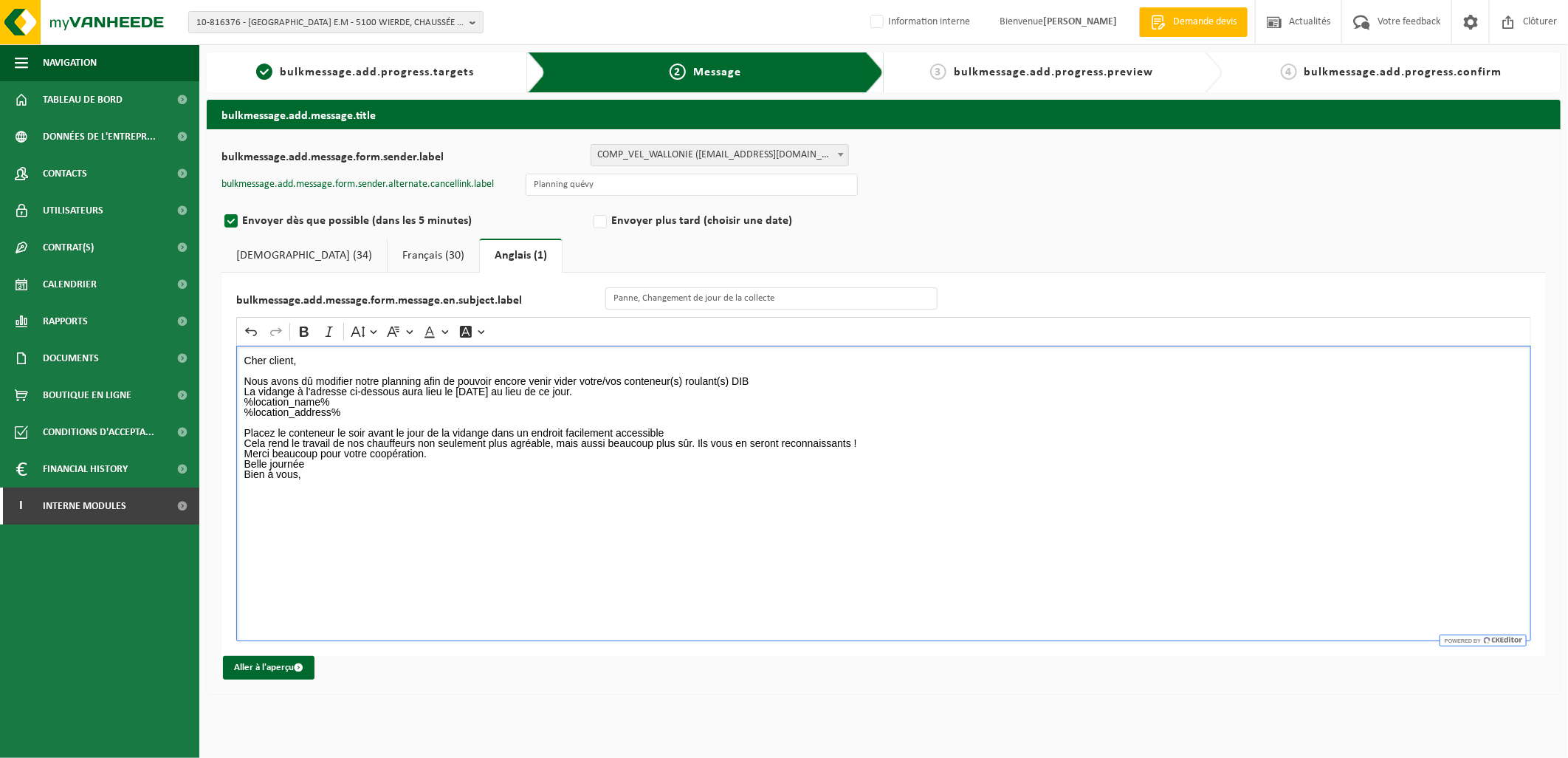
click at [800, 379] on p "Nous avons dû modifier notre planning afin de pouvoir encore venir vider votre/…" at bounding box center [884, 396] width 1279 height 42
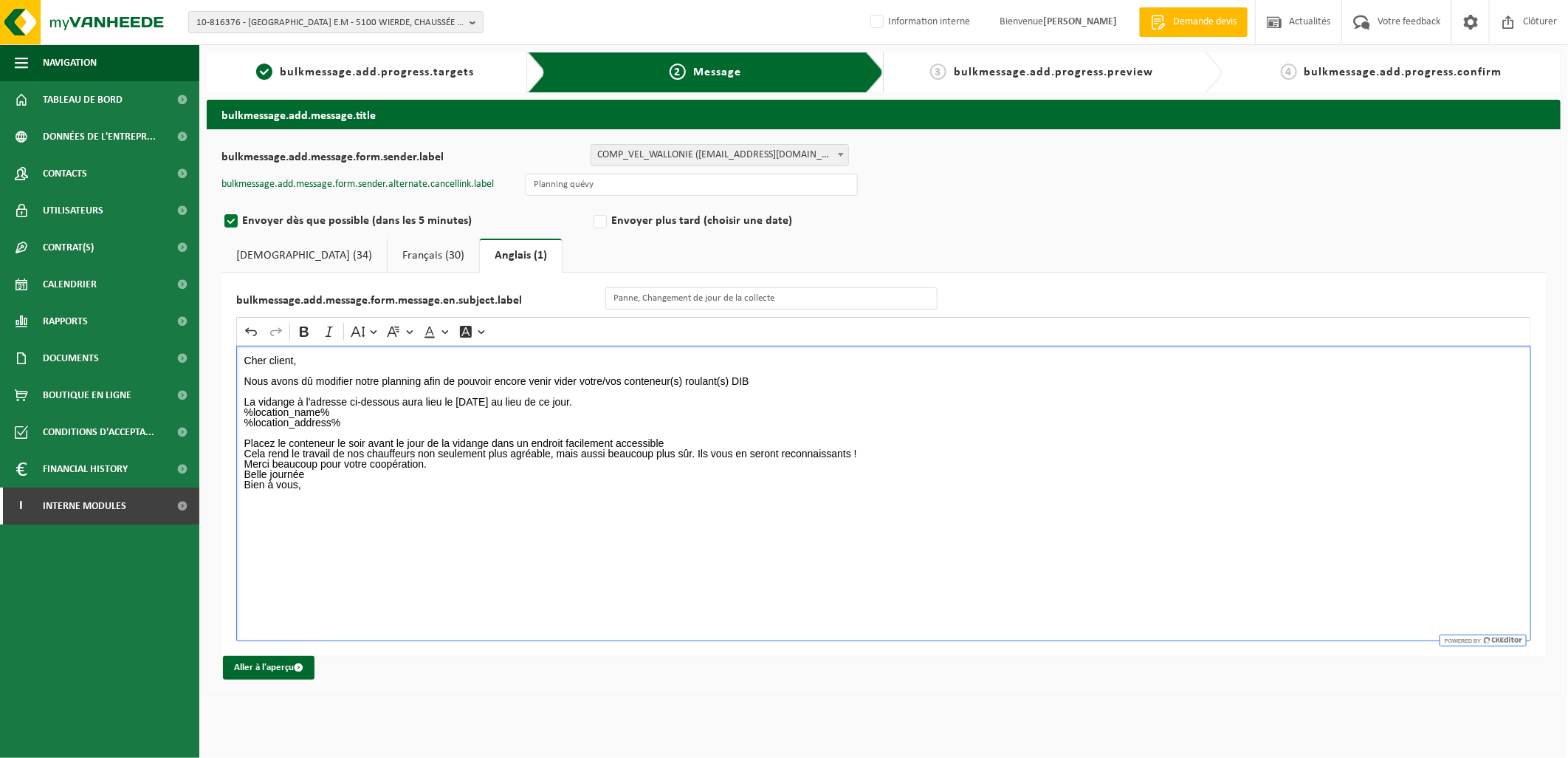
click at [685, 447] on p "Placez le conteneur le soir avant le jour de la vidange dans un endroit facilem…" at bounding box center [884, 443] width 1279 height 31
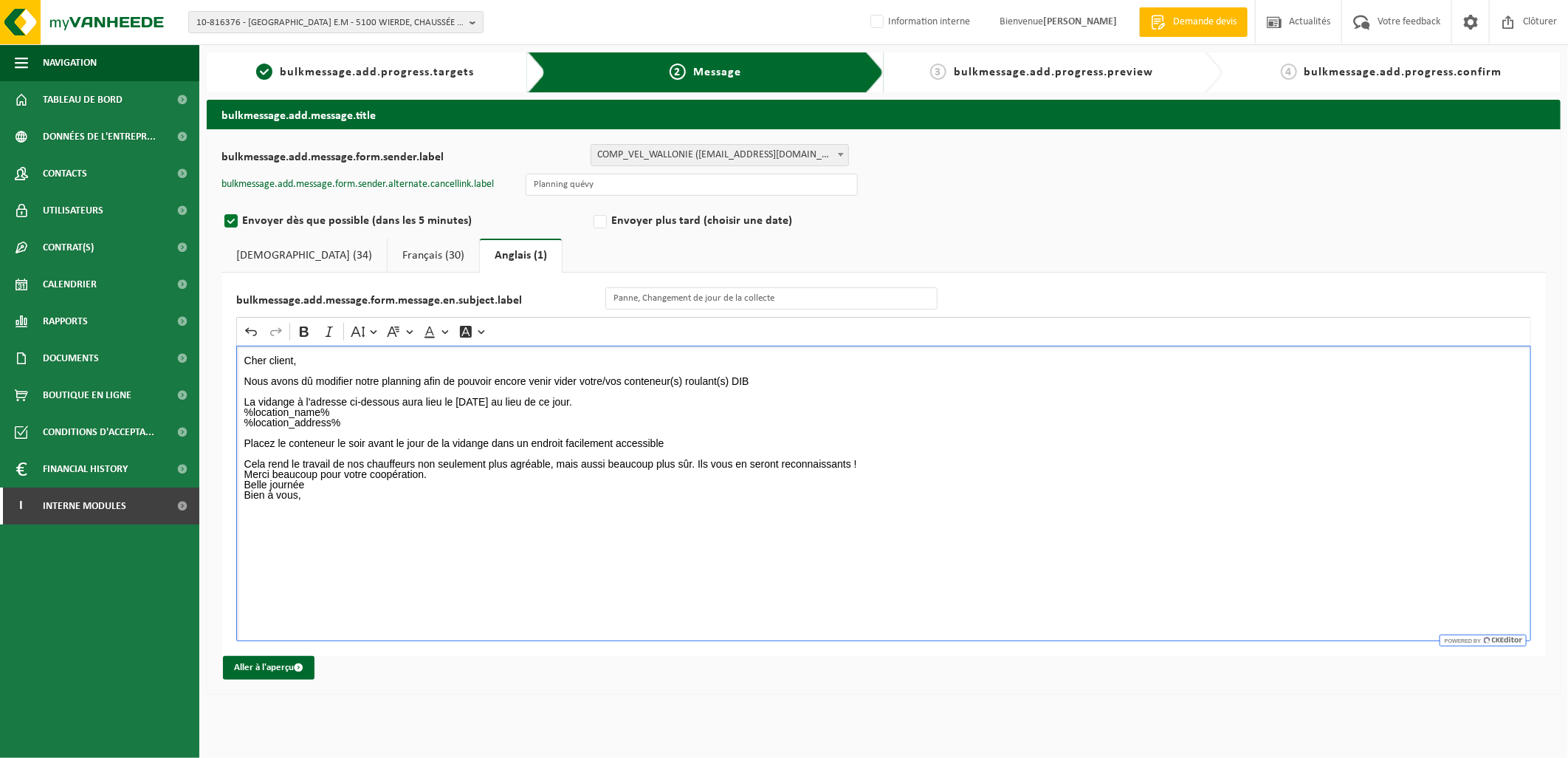
click at [439, 467] on p "⁠⁠⁠⁠⁠⁠⁠ Cela rend le travail de nos chauffeurs non seulement plus agréable, mai…" at bounding box center [884, 458] width 1279 height 20
click at [876, 456] on p "Cela rend le travail de nos chauffeurs non seulement plus agréable, mais aussi …" at bounding box center [884, 458] width 1279 height 20
click at [878, 468] on p "⁠⁠⁠⁠⁠⁠⁠ Cela rend le travail de nos chauffeurs non seulement plus agréable, mai…" at bounding box center [884, 458] width 1279 height 20
click at [463, 479] on p "Merci beaucoup pour votre coopération. Belle journée" at bounding box center [884, 489] width 1279 height 20
click at [278, 248] on link "Néerlandais (34)" at bounding box center [304, 256] width 165 height 34
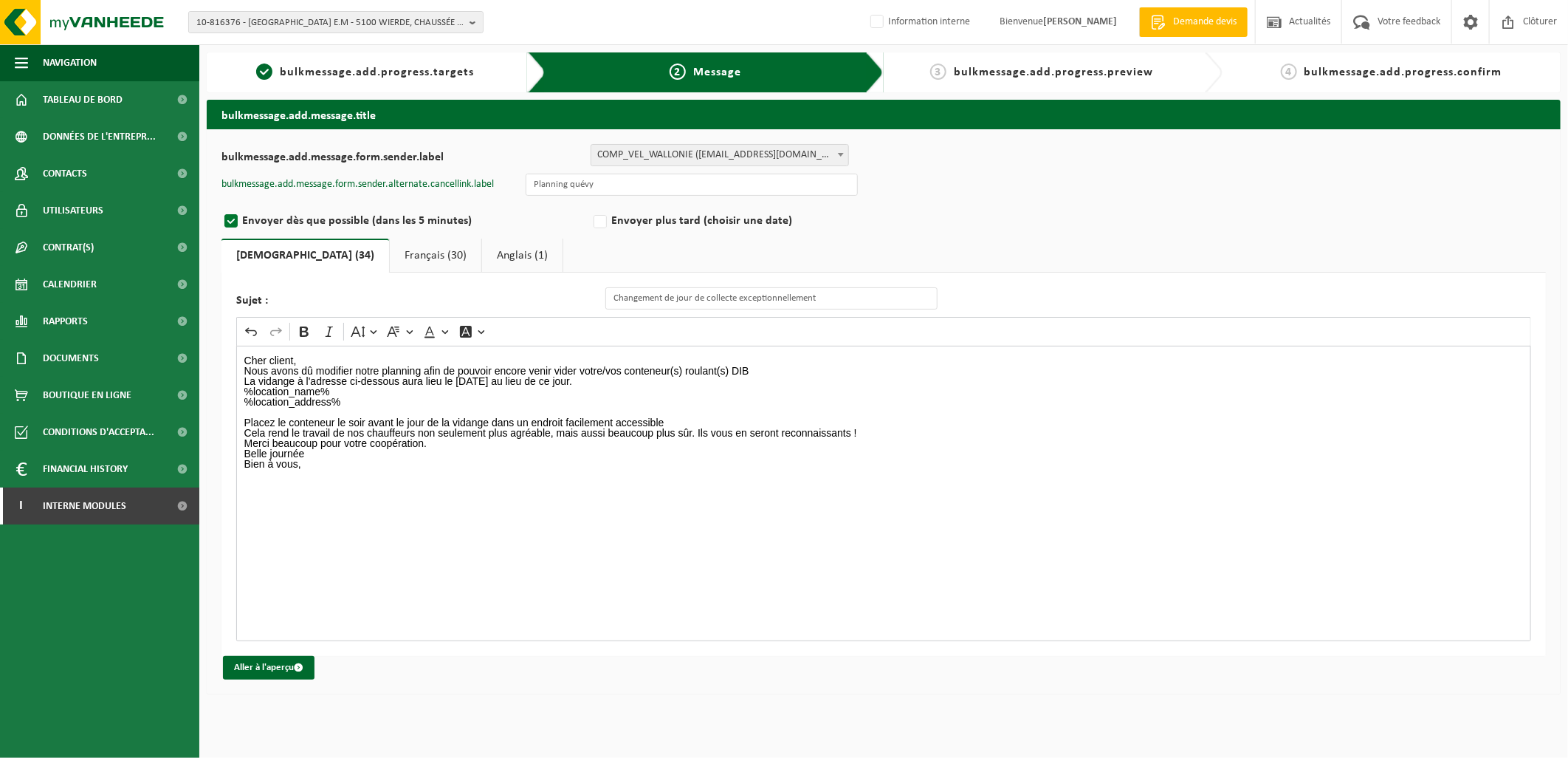
drag, startPoint x: 331, startPoint y: 349, endPoint x: 330, endPoint y: 357, distance: 8.1
click at [330, 350] on div "Cher client, Nous avons dû modifier notre planning afin de pouvoir encore venir…" at bounding box center [883, 493] width 1294 height 295
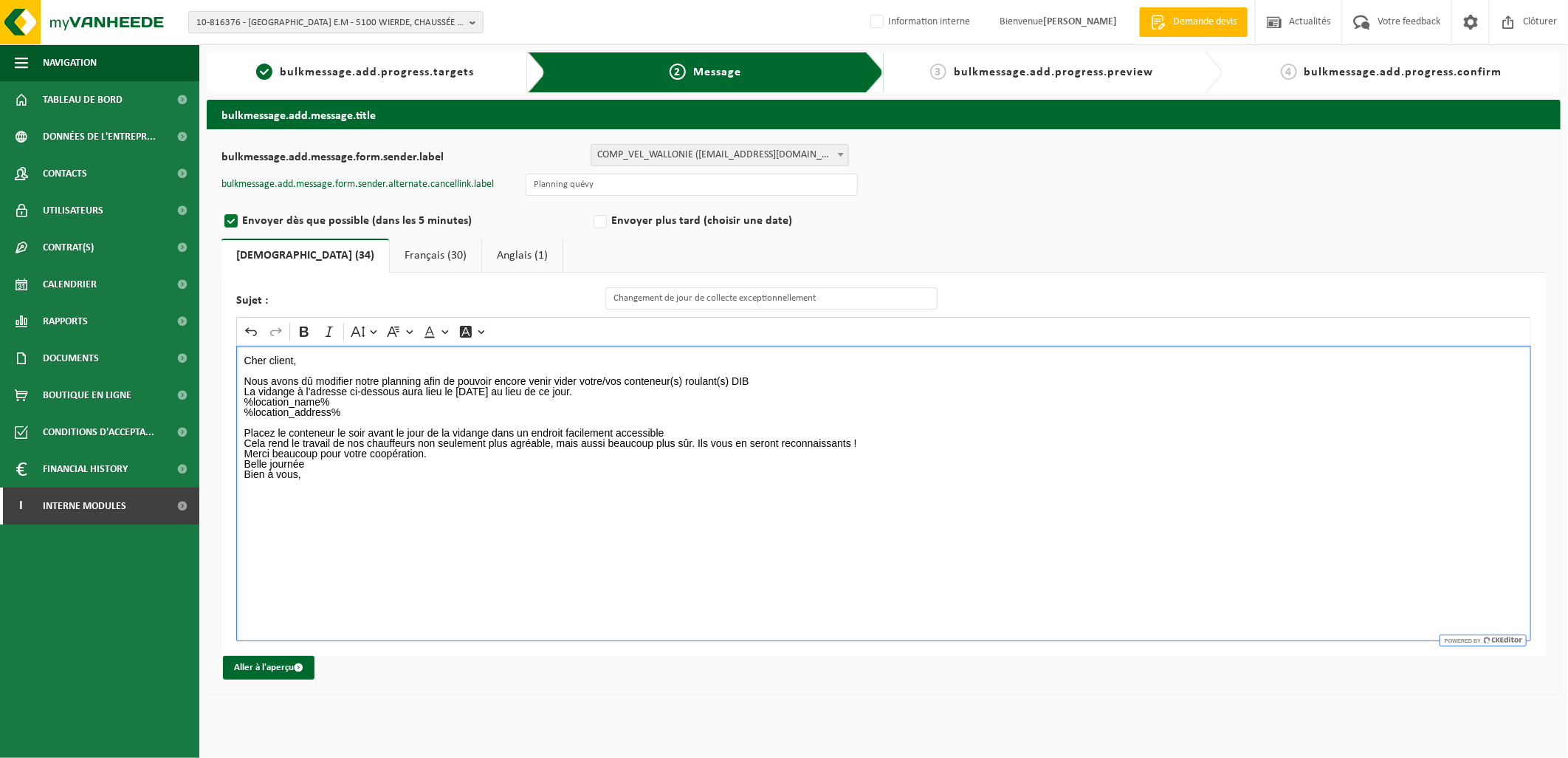
click at [754, 380] on p "Nous avons dû modifier notre planning afin de pouvoir encore venir vider votre/…" at bounding box center [884, 396] width 1279 height 42
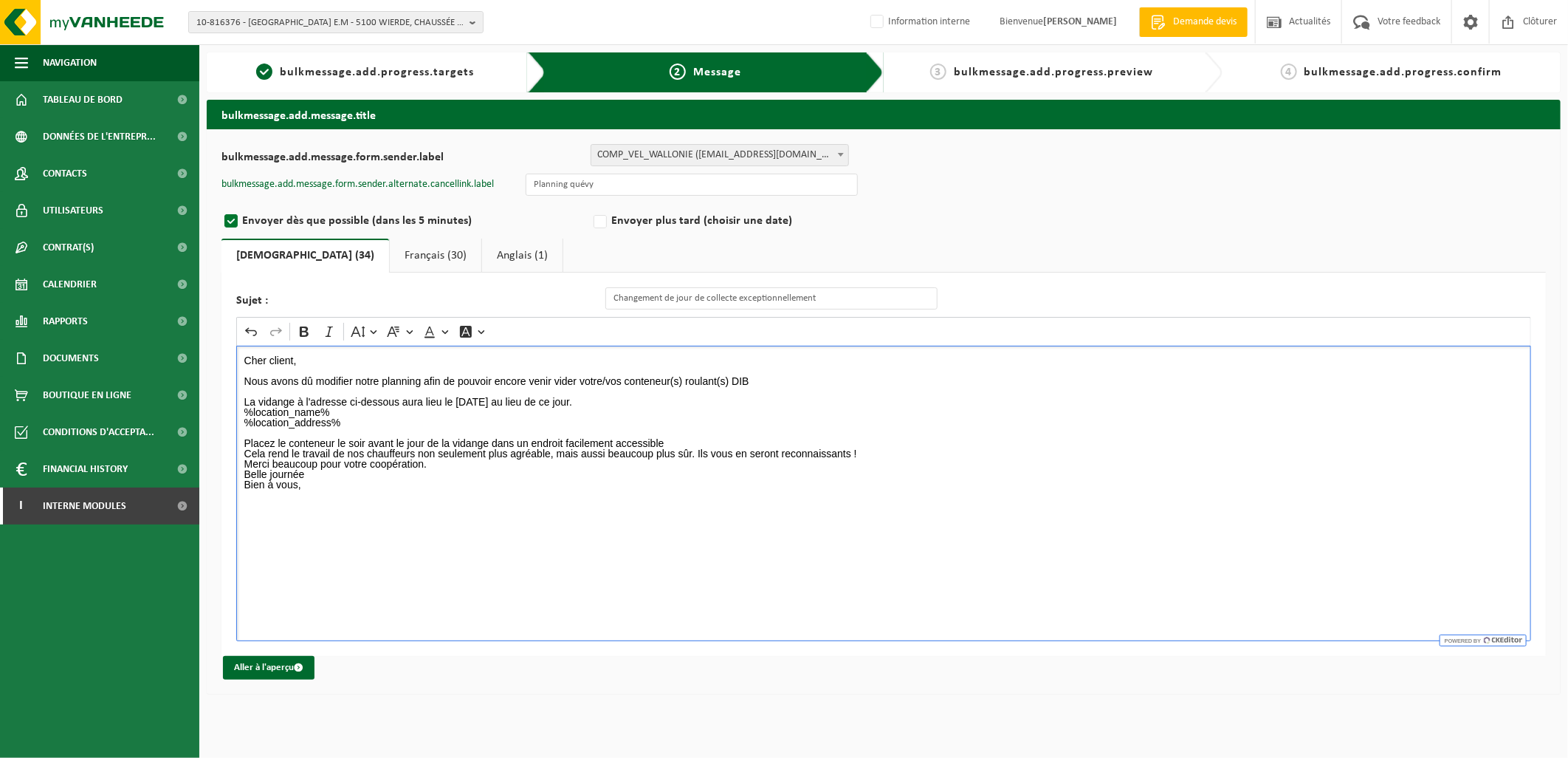
click at [710, 440] on p "Placez le conteneur le soir avant le jour de la vidange dans un endroit facilem…" at bounding box center [884, 443] width 1279 height 31
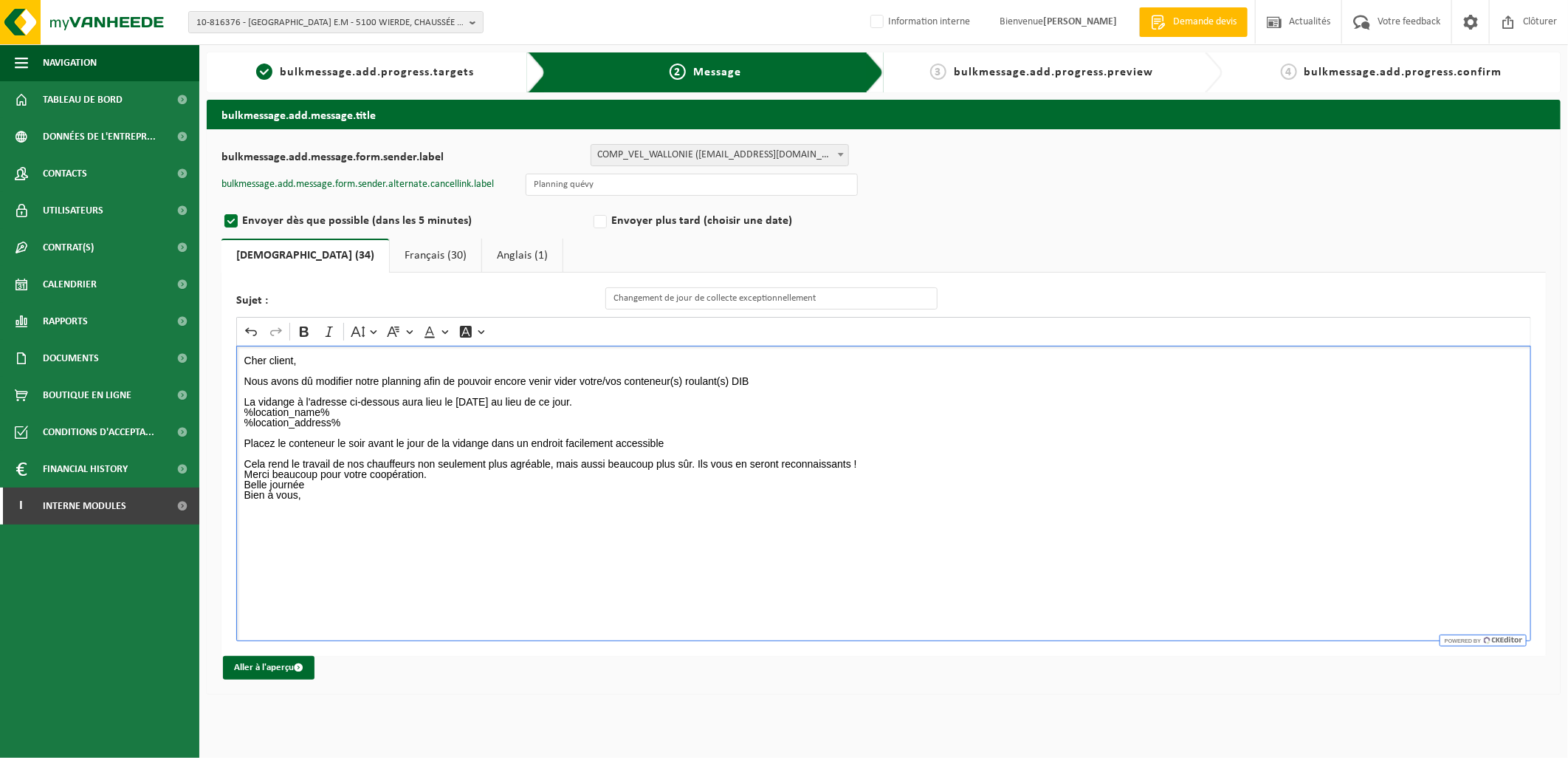
click at [876, 463] on p "⁠⁠⁠⁠⁠⁠⁠ Cela rend le travail de nos chauffeurs non seulement plus agréable, mai…" at bounding box center [884, 458] width 1279 height 20
click at [452, 477] on p "Rich Text Editor. Editing area: main. Press Alt+0 for help." at bounding box center [884, 474] width 1279 height 11
click at [450, 481] on p "Merci beaucoup pour votre coopération. Belle journée" at bounding box center [884, 489] width 1279 height 20
click at [389, 249] on link "Français (30)" at bounding box center [435, 256] width 91 height 34
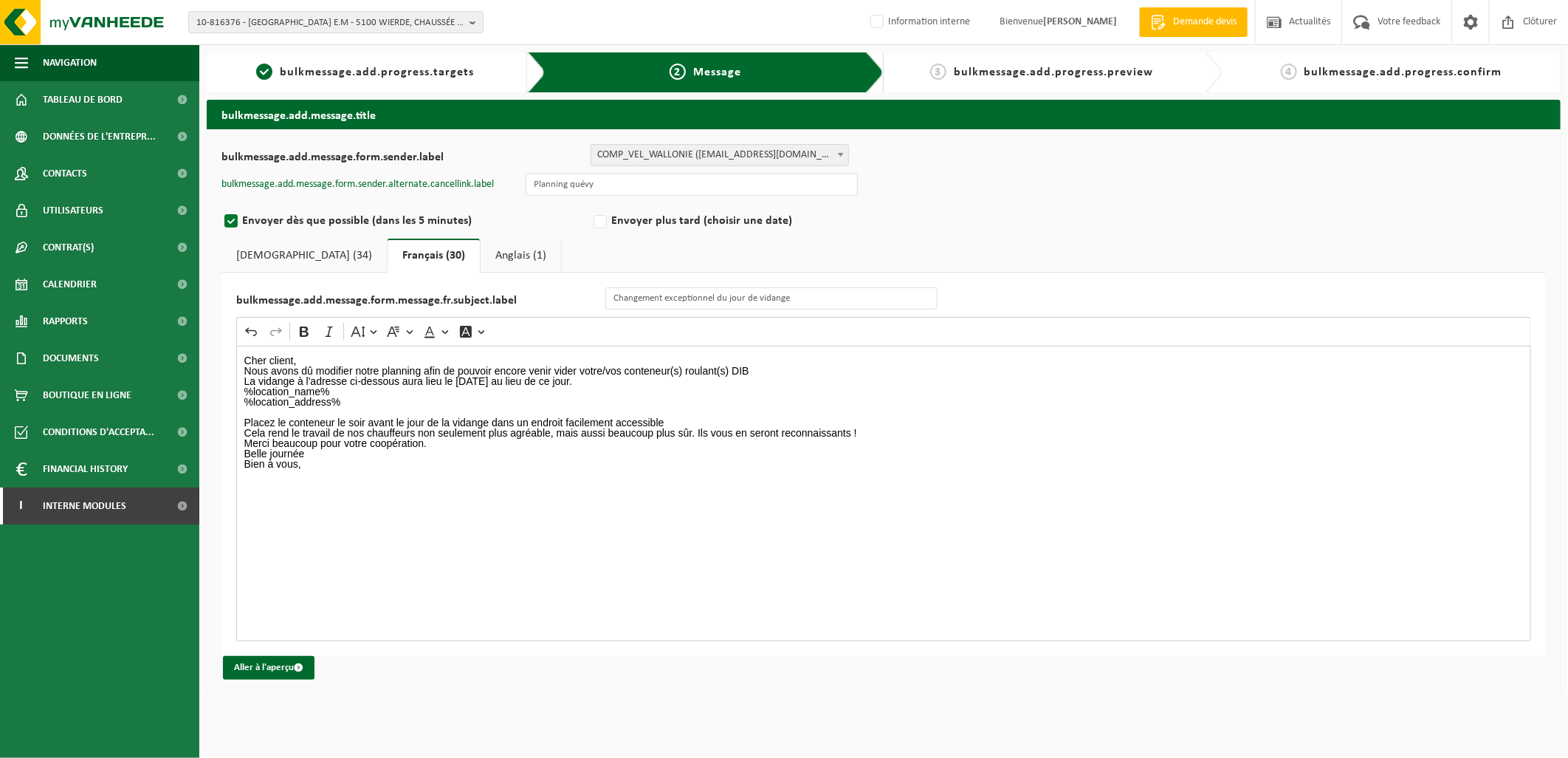
click at [314, 364] on p "Cher client," at bounding box center [884, 360] width 1279 height 11
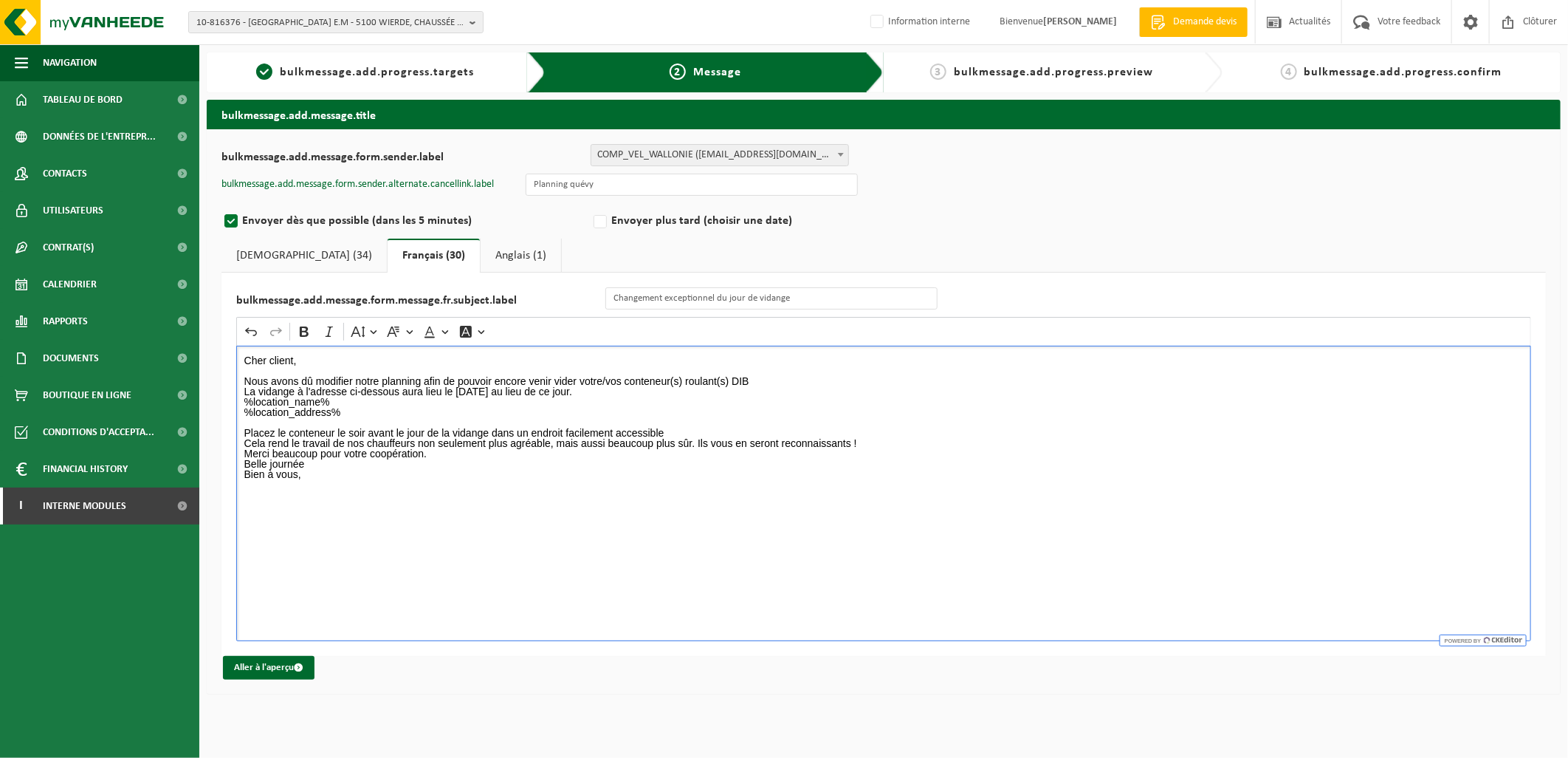
click at [819, 376] on p "Nous avons dû modifier notre planning afin de pouvoir encore venir vider votre/…" at bounding box center [884, 396] width 1279 height 42
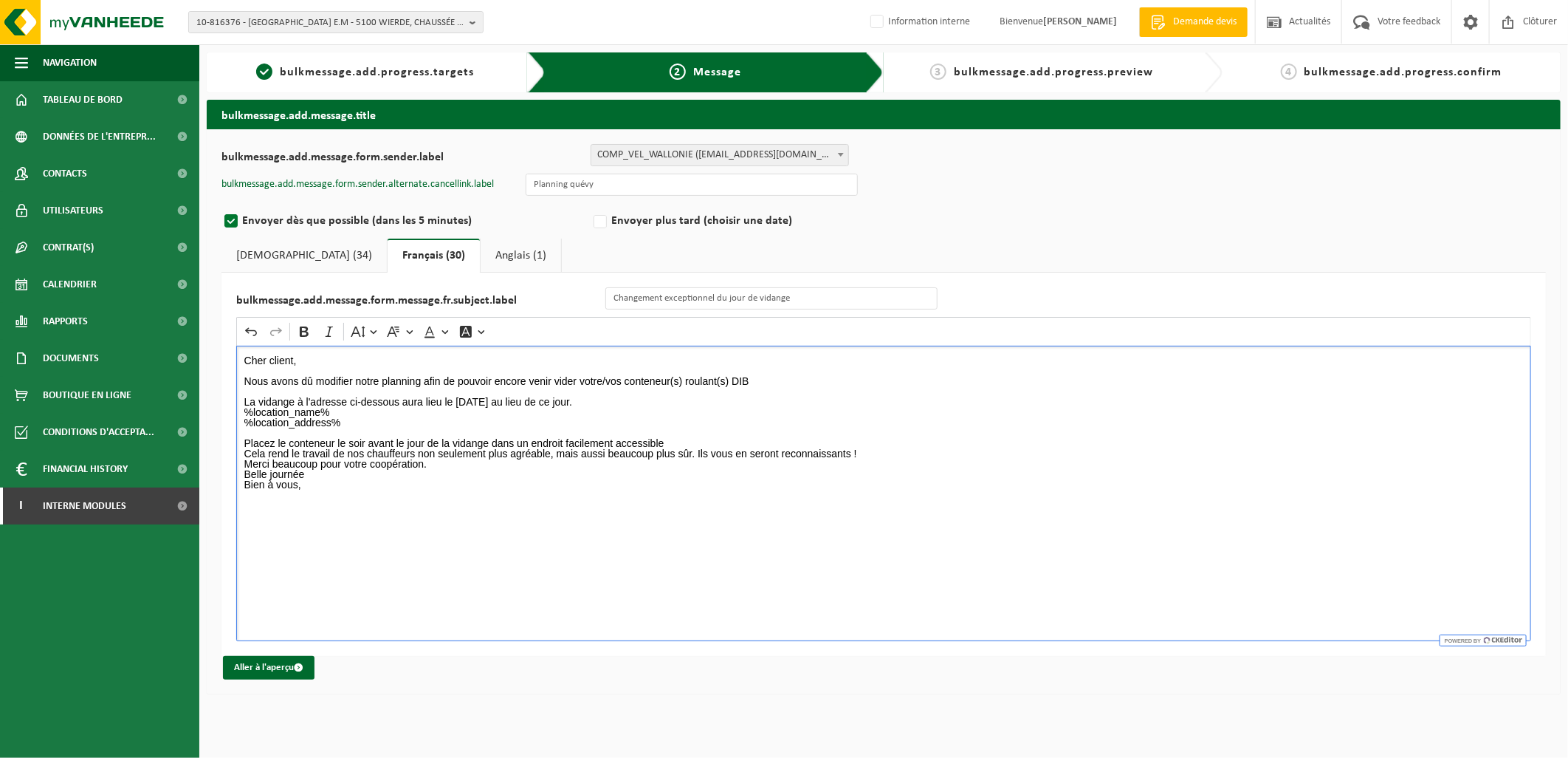
click at [692, 439] on p "Placez le conteneur le soir avant le jour de la vidange dans un endroit facilem…" at bounding box center [884, 443] width 1279 height 31
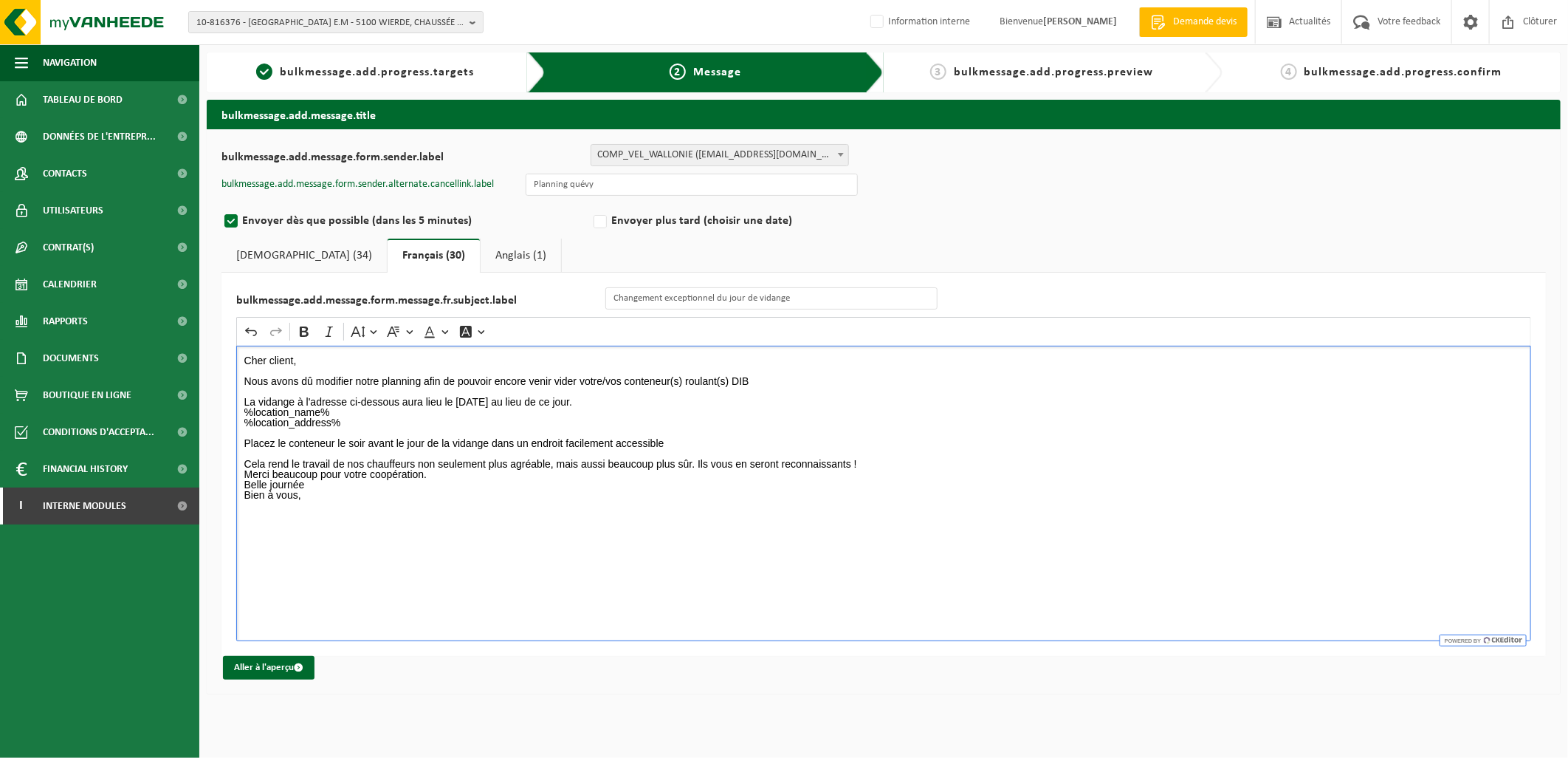
click at [889, 461] on p "⁠⁠⁠⁠⁠⁠⁠ Cela rend le travail de nos chauffeurs non seulement plus agréable, mai…" at bounding box center [884, 458] width 1279 height 20
click at [480, 498] on p "Merci beaucoup pour votre coopération. Belle journée" at bounding box center [884, 489] width 1279 height 20
click at [436, 495] on p "Merci beaucoup pour votre coopération. Belle journée" at bounding box center [884, 489] width 1279 height 20
click at [437, 490] on p "Merci beaucoup pour votre coopération. Belle journée" at bounding box center [884, 489] width 1279 height 20
click at [481, 241] on link "Anglais (1)" at bounding box center [520, 256] width 81 height 34
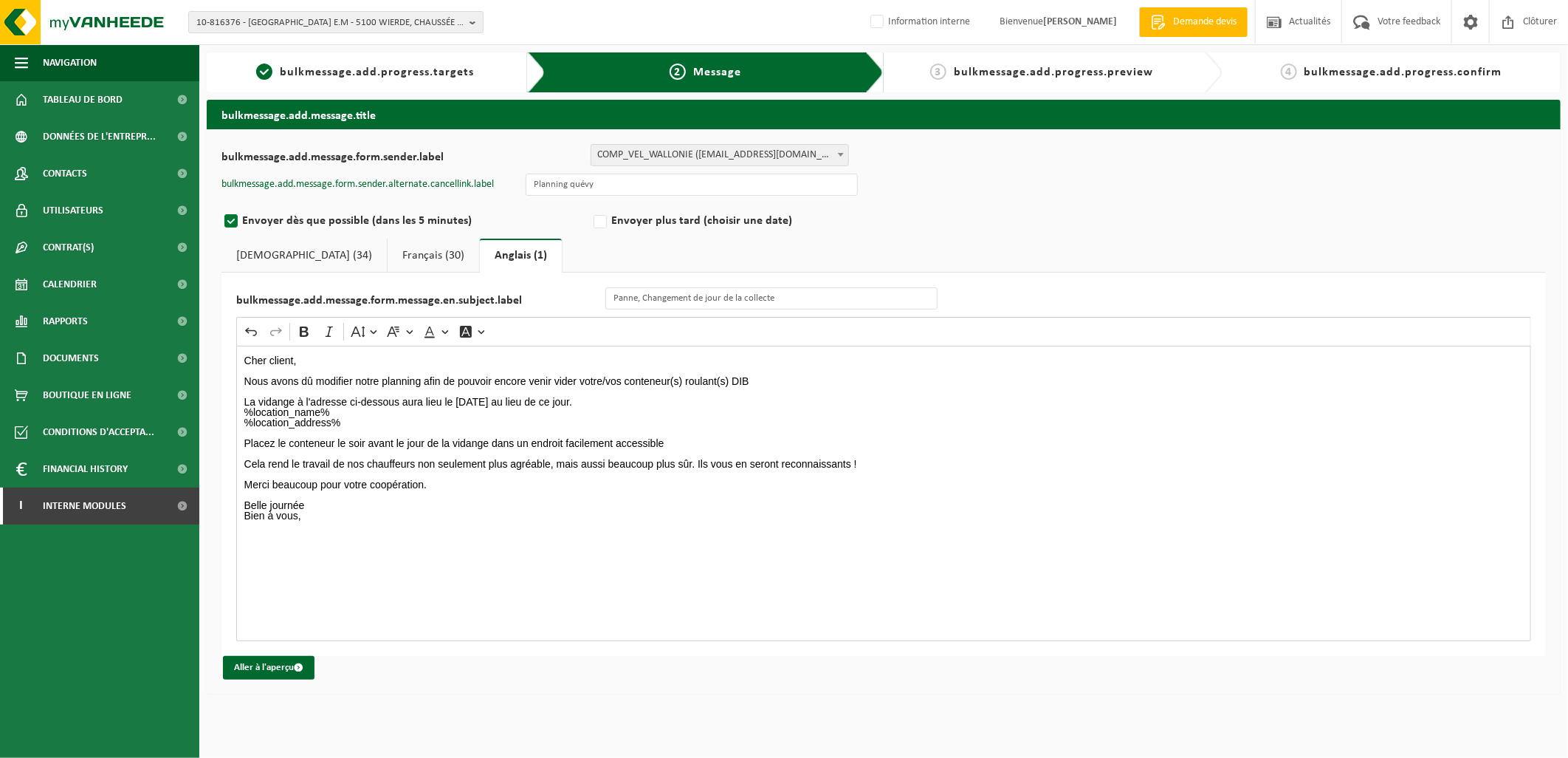
click at [480, 257] on link "Anglais (1)" at bounding box center [520, 256] width 82 height 34
click at [267, 670] on button "Aller à l'aperçu" at bounding box center [269, 668] width 91 height 24
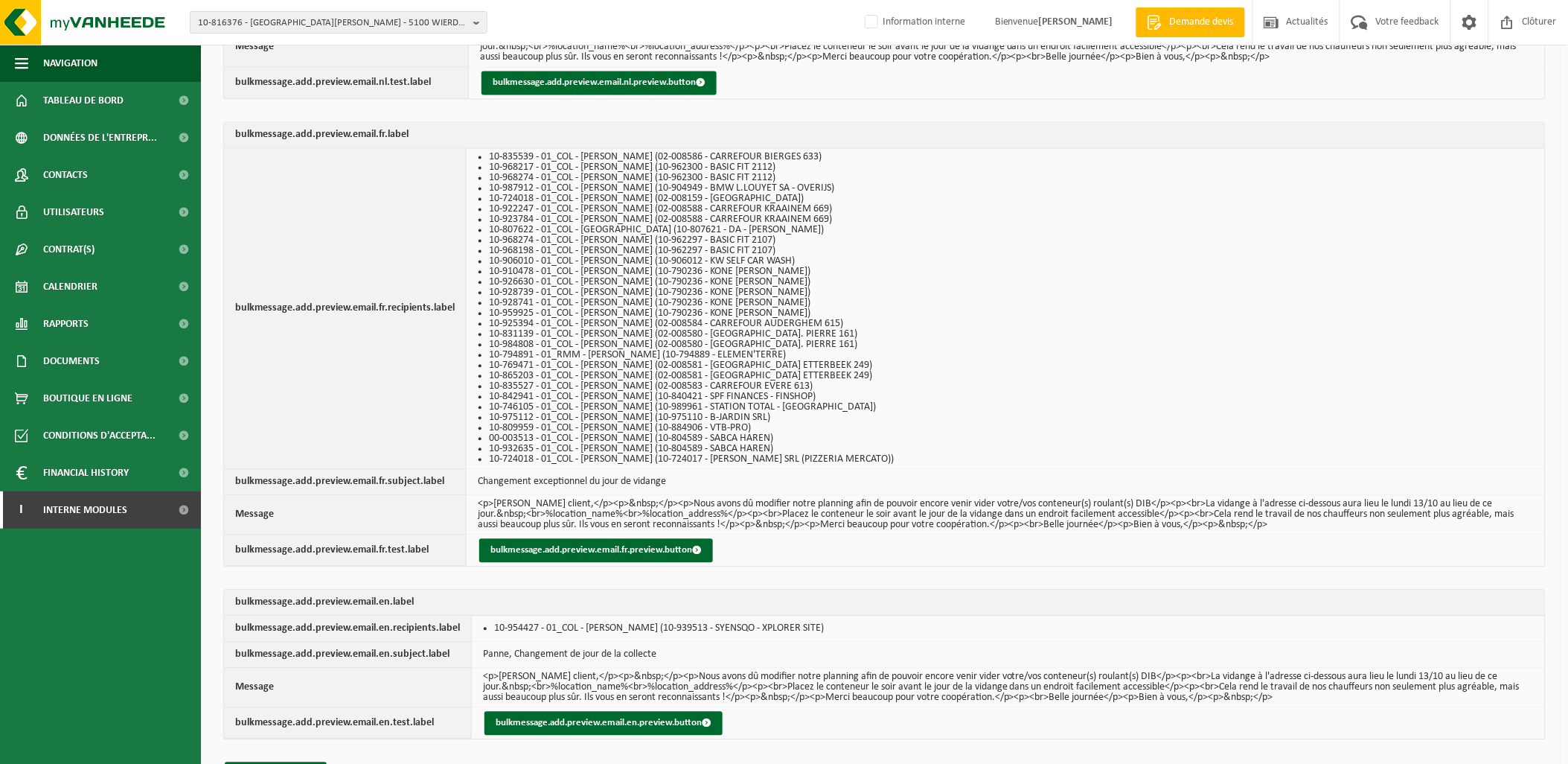
scroll to position [1037, 0]
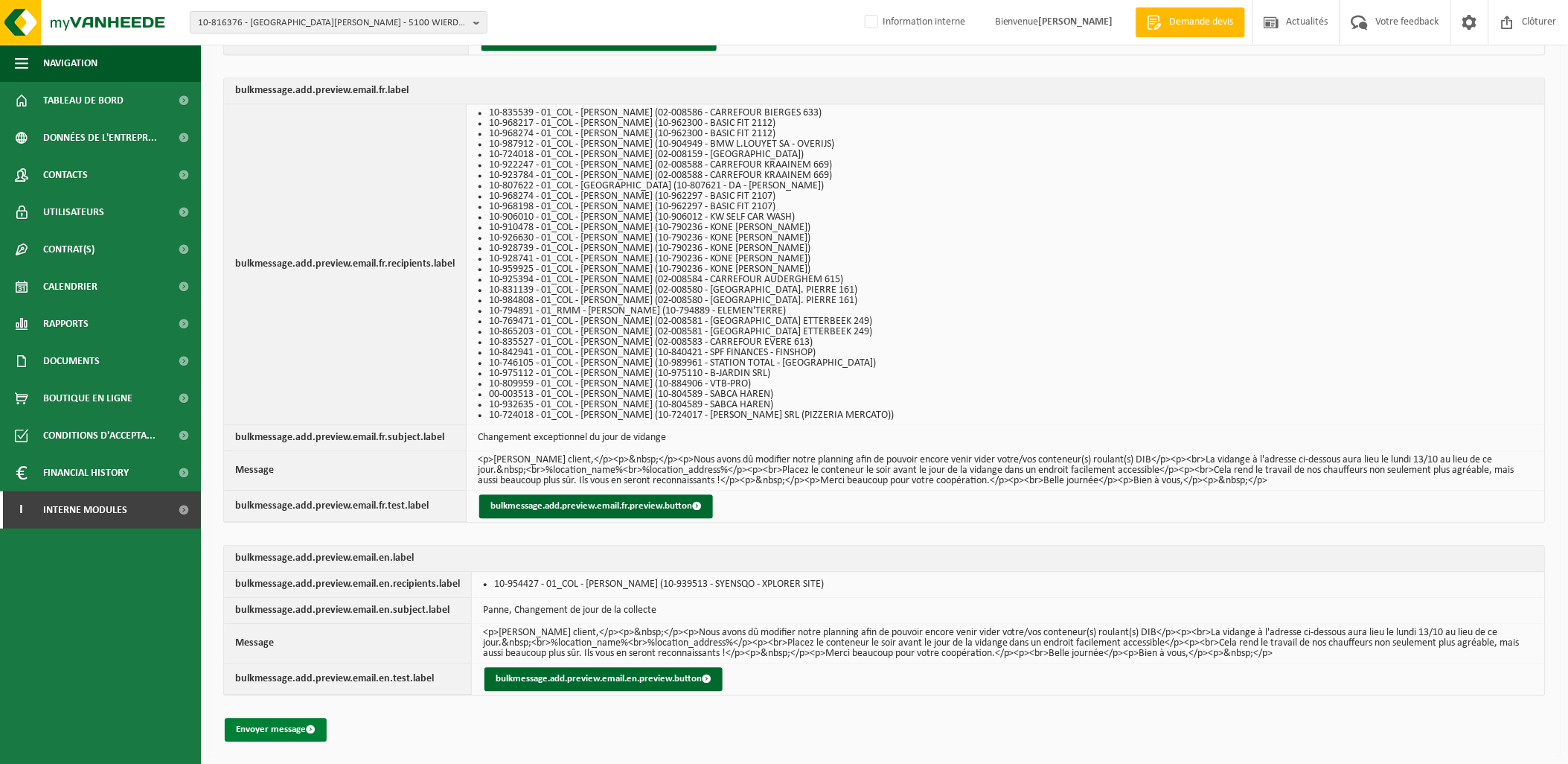
click at [296, 720] on button "Envoyer message" at bounding box center [276, 729] width 102 height 24
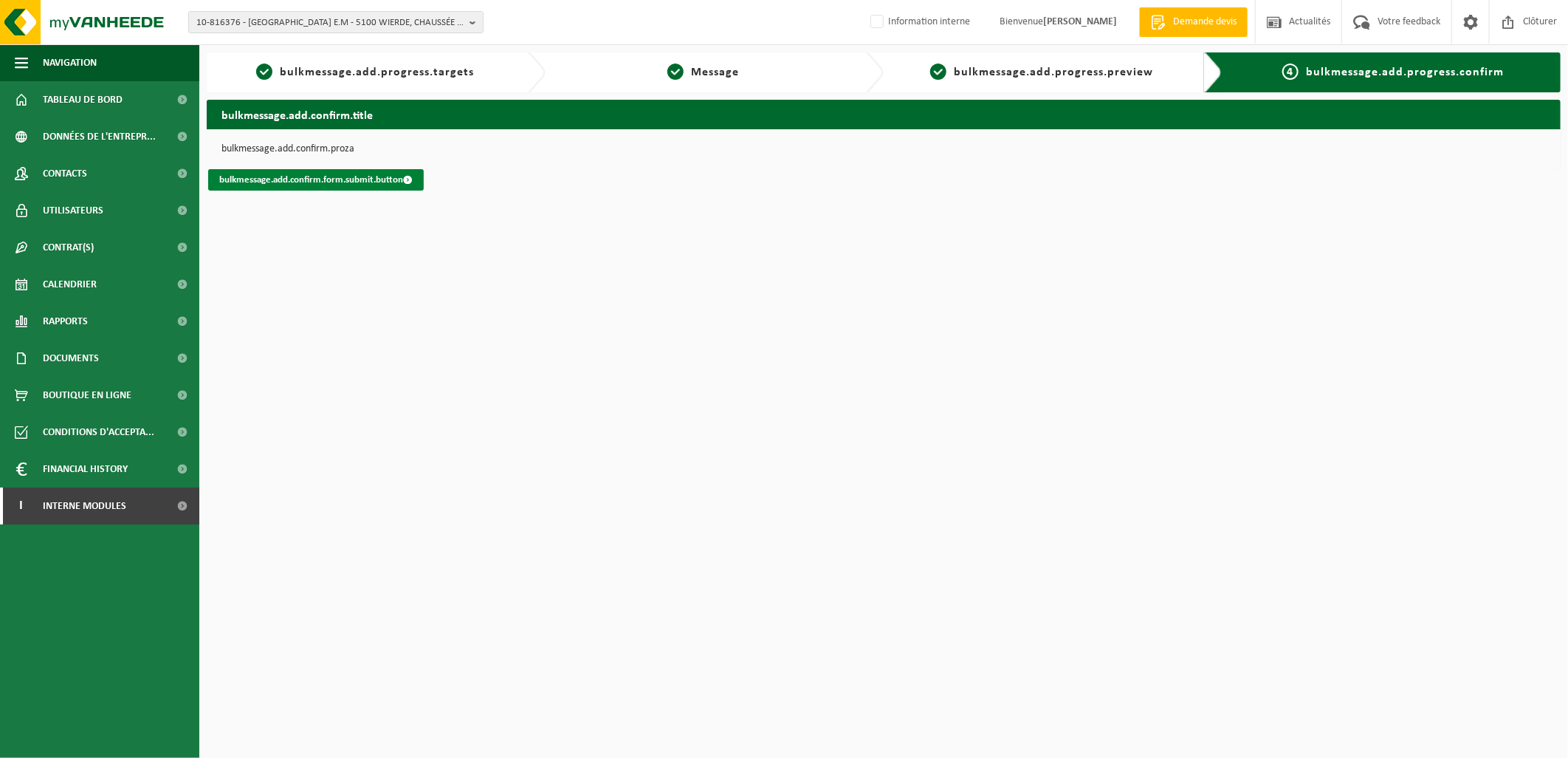
click at [365, 177] on link "bulkmessage.add.confirm.form.submit.button" at bounding box center [316, 180] width 216 height 21
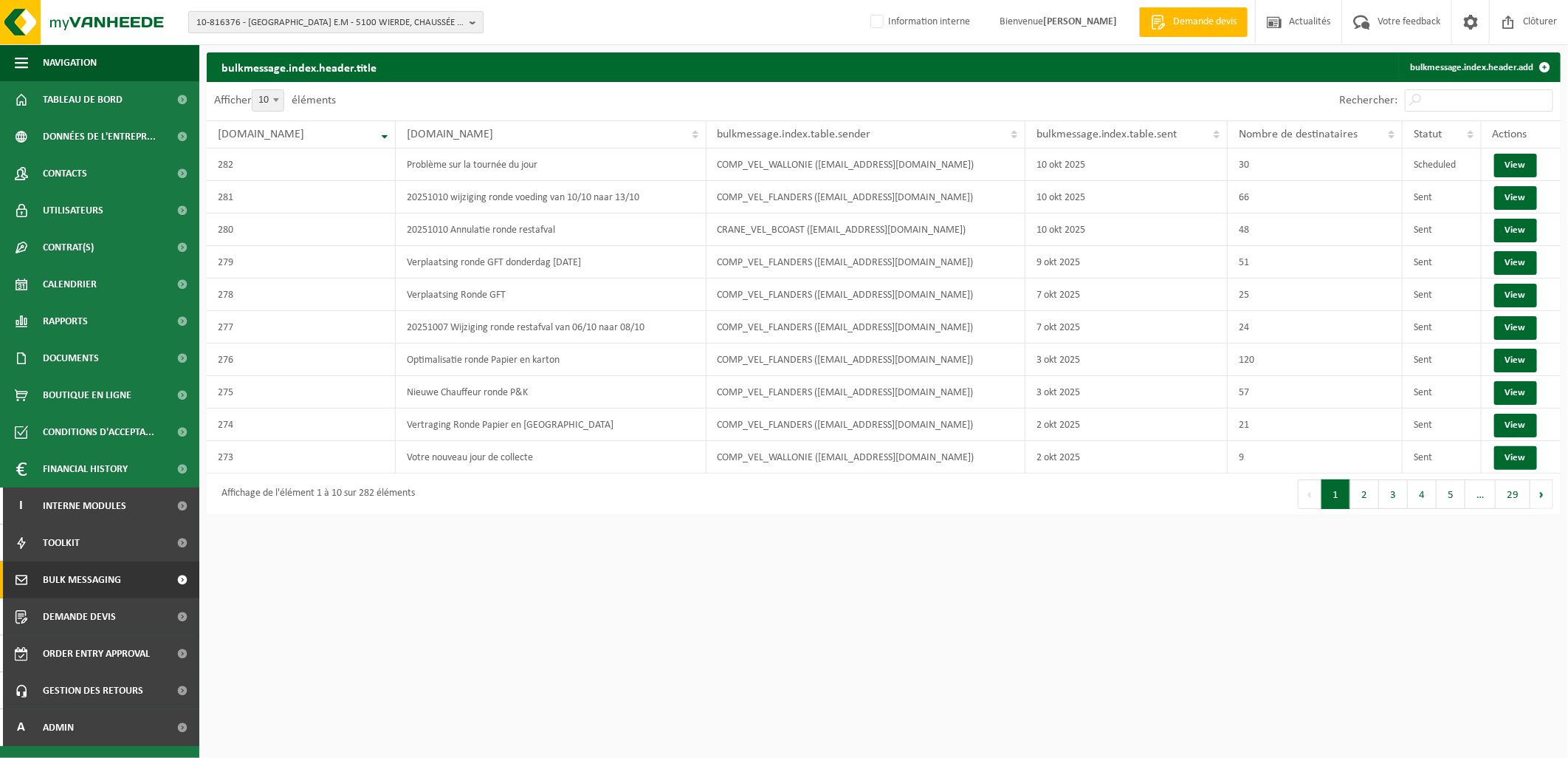
click at [382, 20] on span "10-816376 - [GEOGRAPHIC_DATA] E.M - 5100 WIERDE, CHAUSSÉE DE MARCHE 829" at bounding box center [330, 22] width 267 height 22
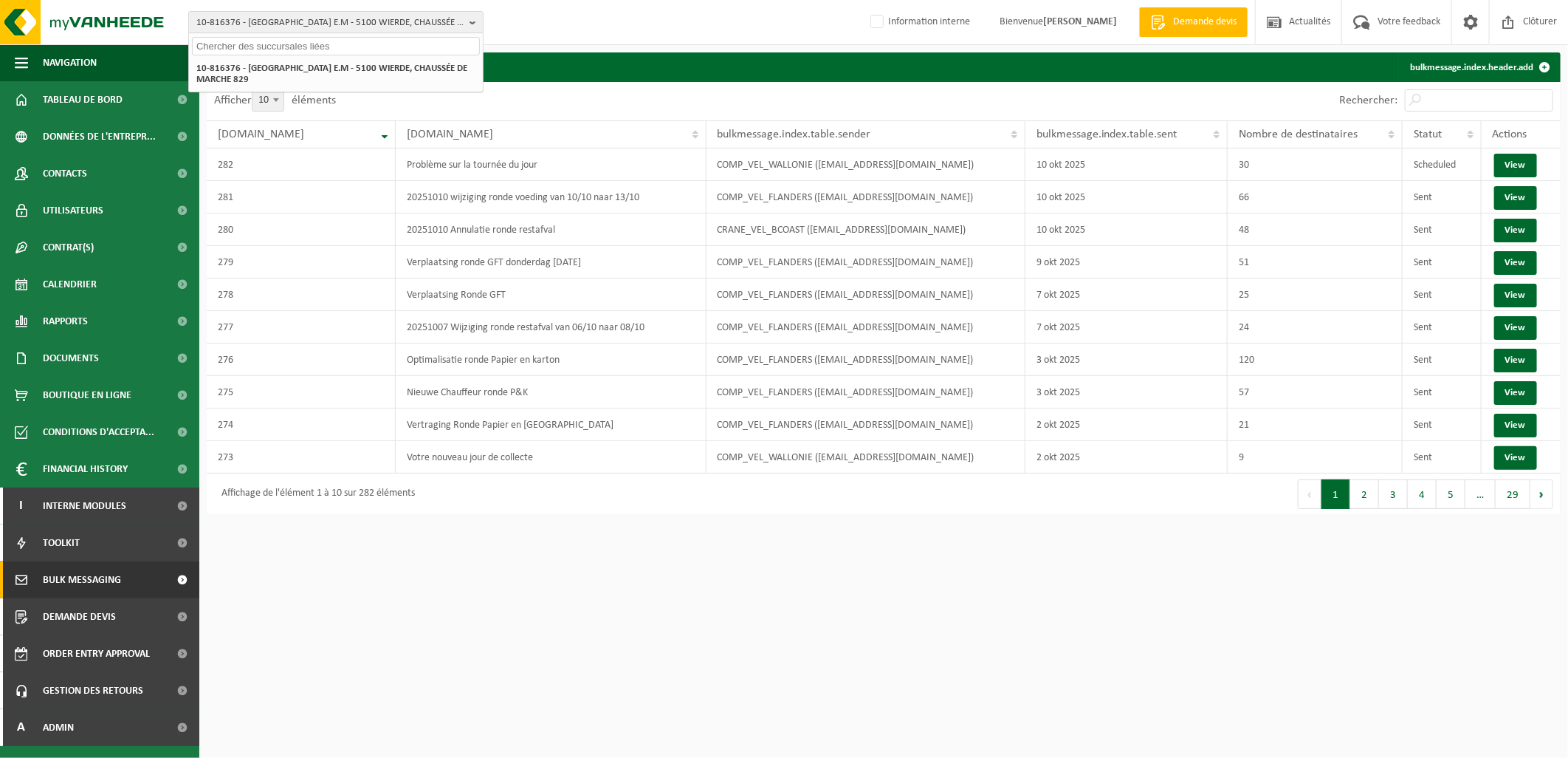
click at [337, 42] on input "text" at bounding box center [336, 46] width 288 height 19
paste input "10-855844"
type input "10-855844"
click at [336, 62] on strong "10-855844 - CHUPMB - [STREET_ADDRESS][PERSON_NAME]" at bounding box center [313, 68] width 234 height 11
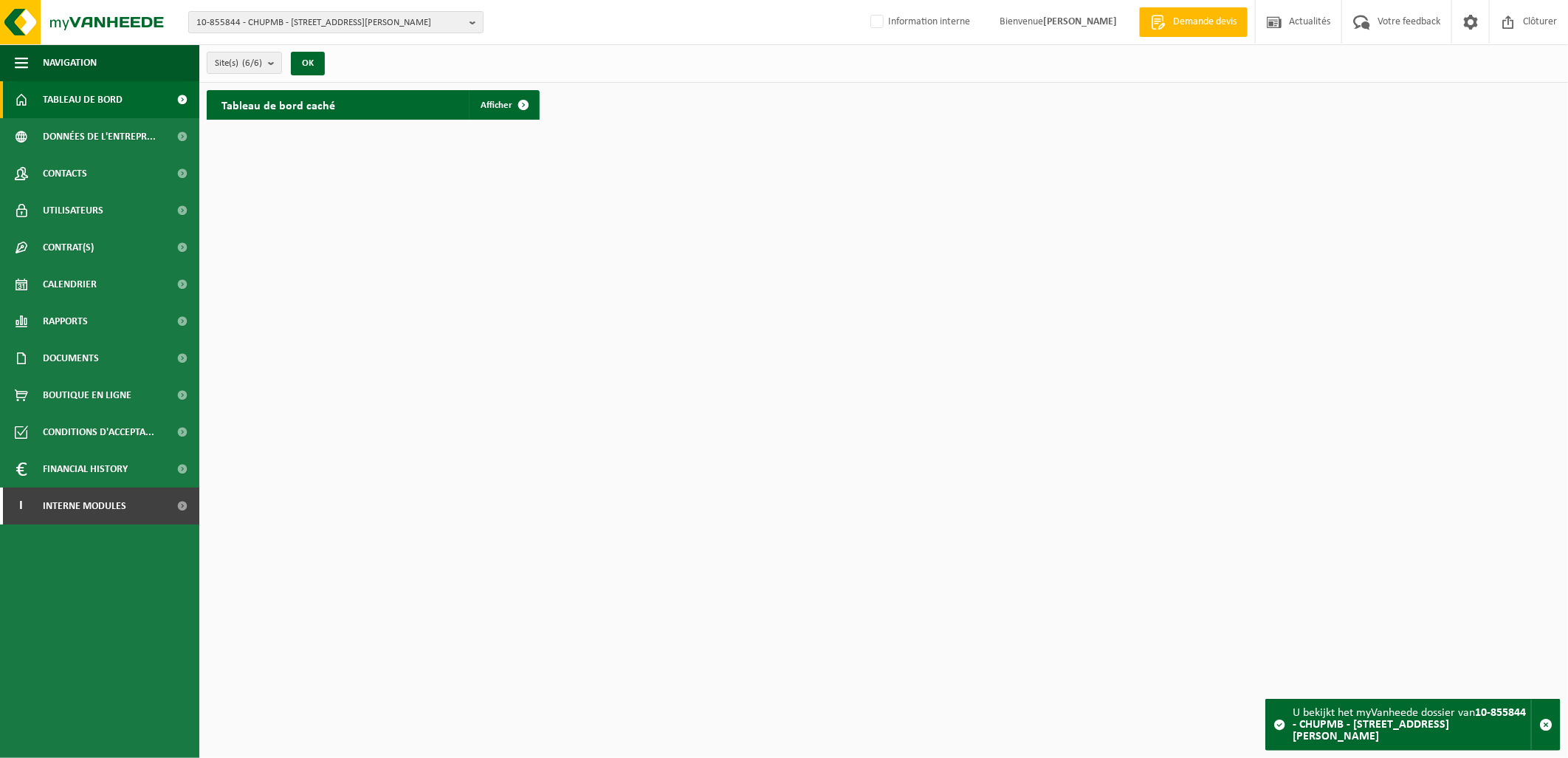
click at [392, 187] on html "10-855844 - CHUPMB - 7000 MONS, BOULEVARD KENNEDY 2 10-857237 - ACAH - DOSSIER …" at bounding box center [784, 379] width 1568 height 758
click at [301, 7] on div "10-855844 - CHUPMB - 7000 MONS, BOULEVARD KENNEDY 2 10-857237 - ACAH - DOSSIER …" at bounding box center [784, 22] width 1568 height 45
click at [104, 166] on link "Contacts" at bounding box center [99, 173] width 200 height 37
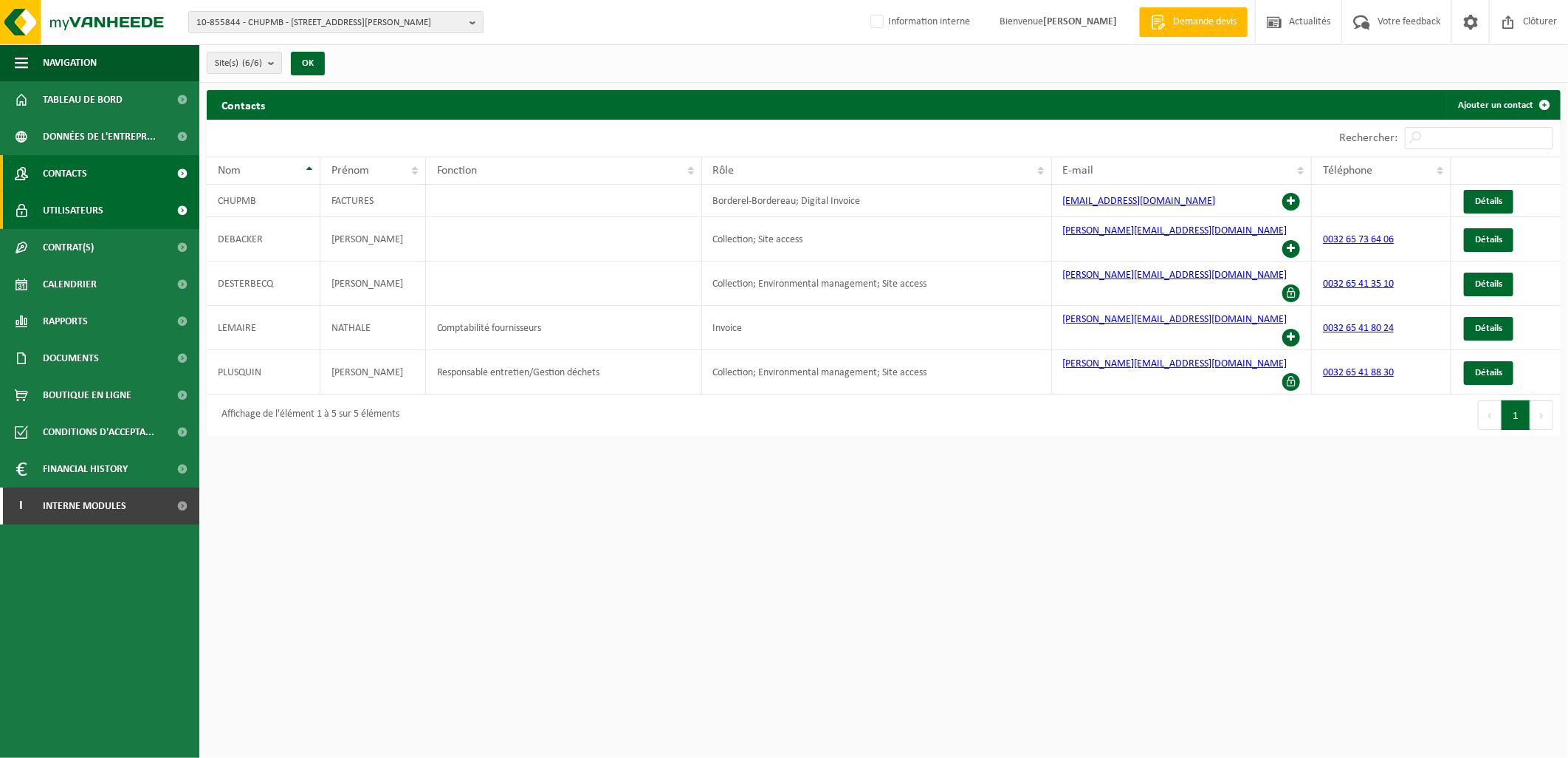
click at [63, 204] on span "Utilisateurs" at bounding box center [73, 210] width 60 height 37
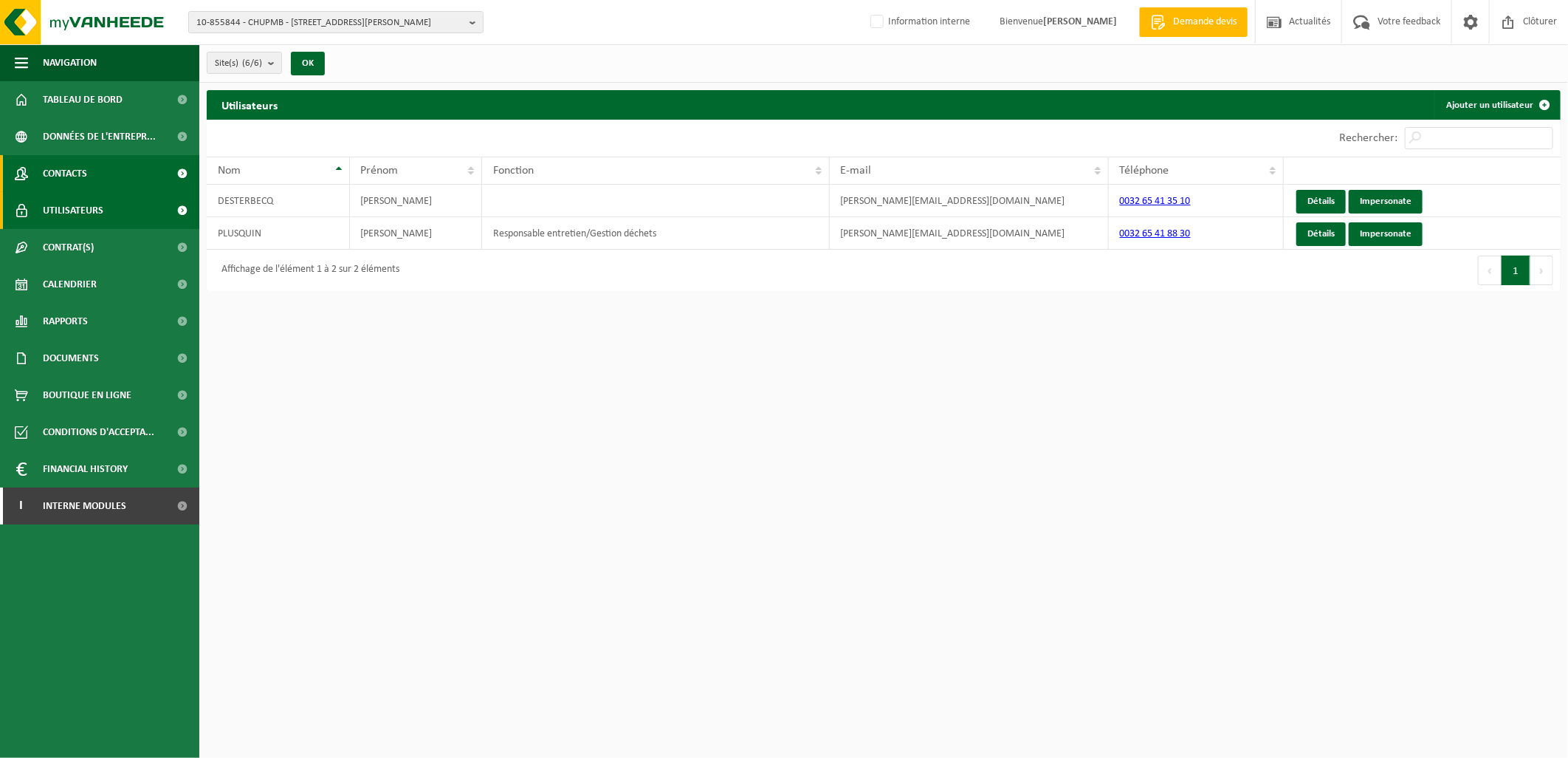
click at [74, 176] on span "Contacts" at bounding box center [65, 173] width 44 height 37
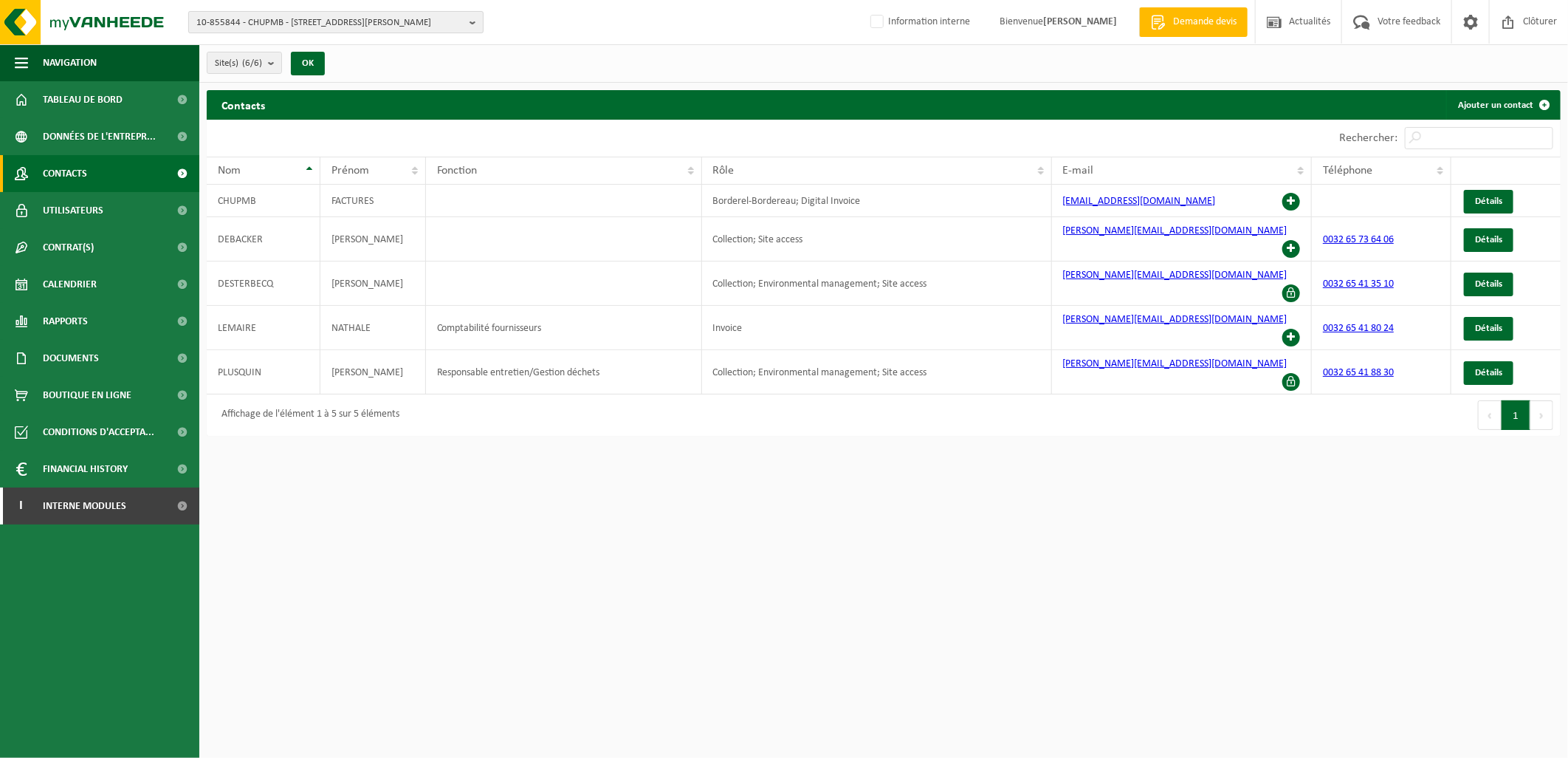
click at [273, 26] on span "10-855844 - CHUPMB - [STREET_ADDRESS][PERSON_NAME]" at bounding box center [330, 22] width 267 height 22
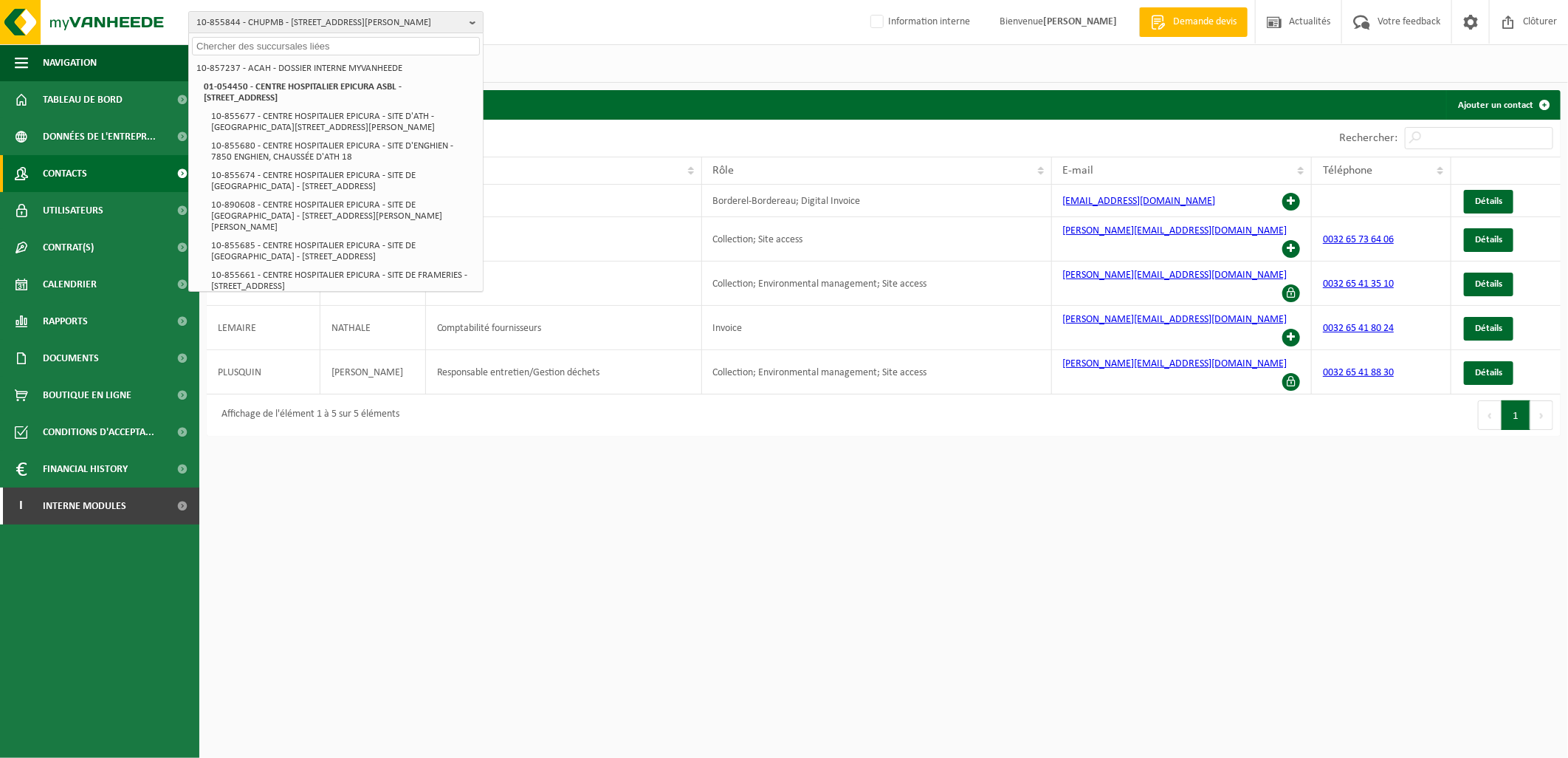
click at [263, 45] on input "text" at bounding box center [336, 46] width 288 height 19
paste input "10-919151"
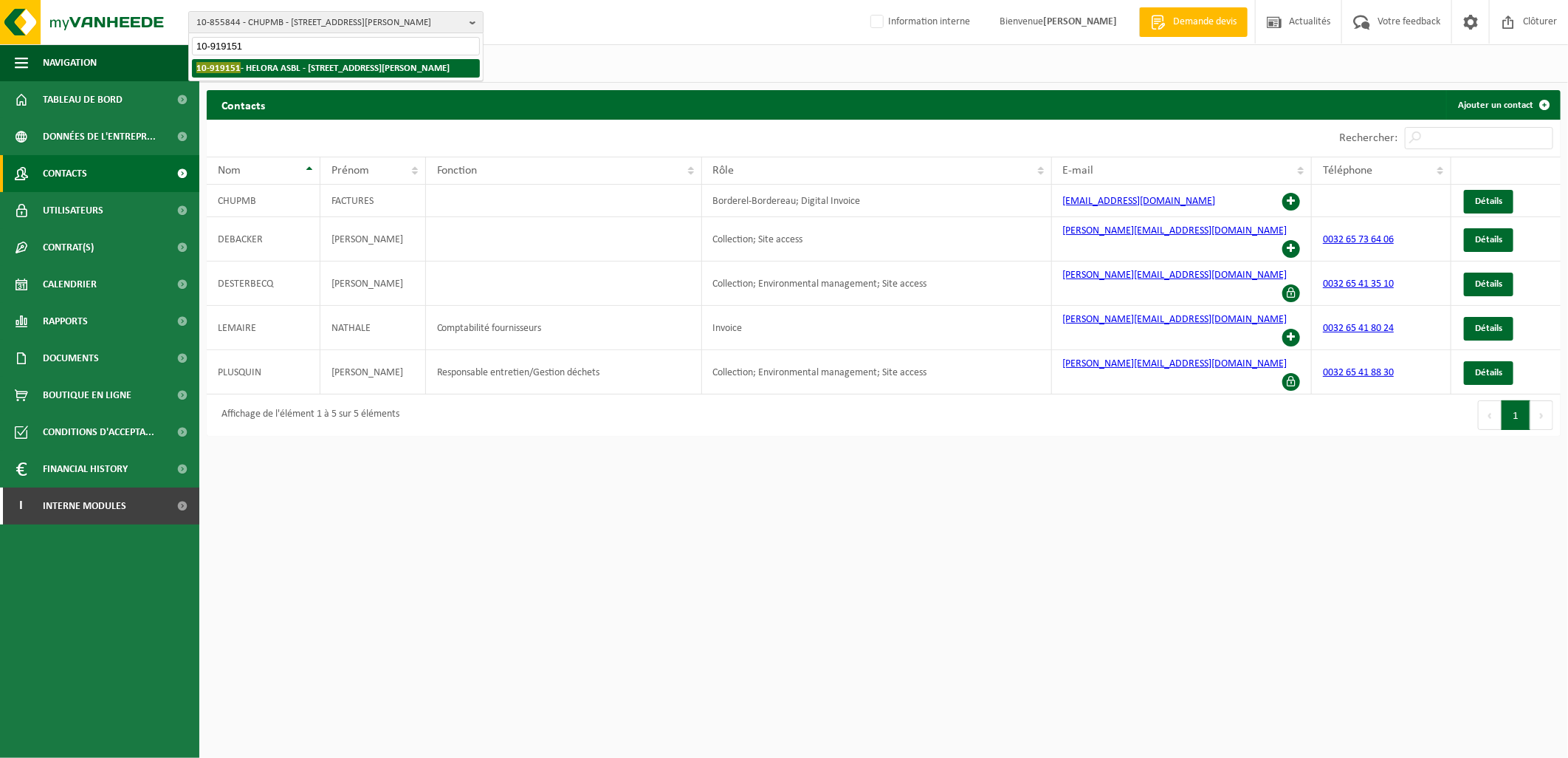
type input "10-919151"
click at [301, 74] on li "10-919151 - HELORA ASBL - 7000 MONS, BOULEVARD FULGENCE MASSON 5" at bounding box center [336, 68] width 288 height 19
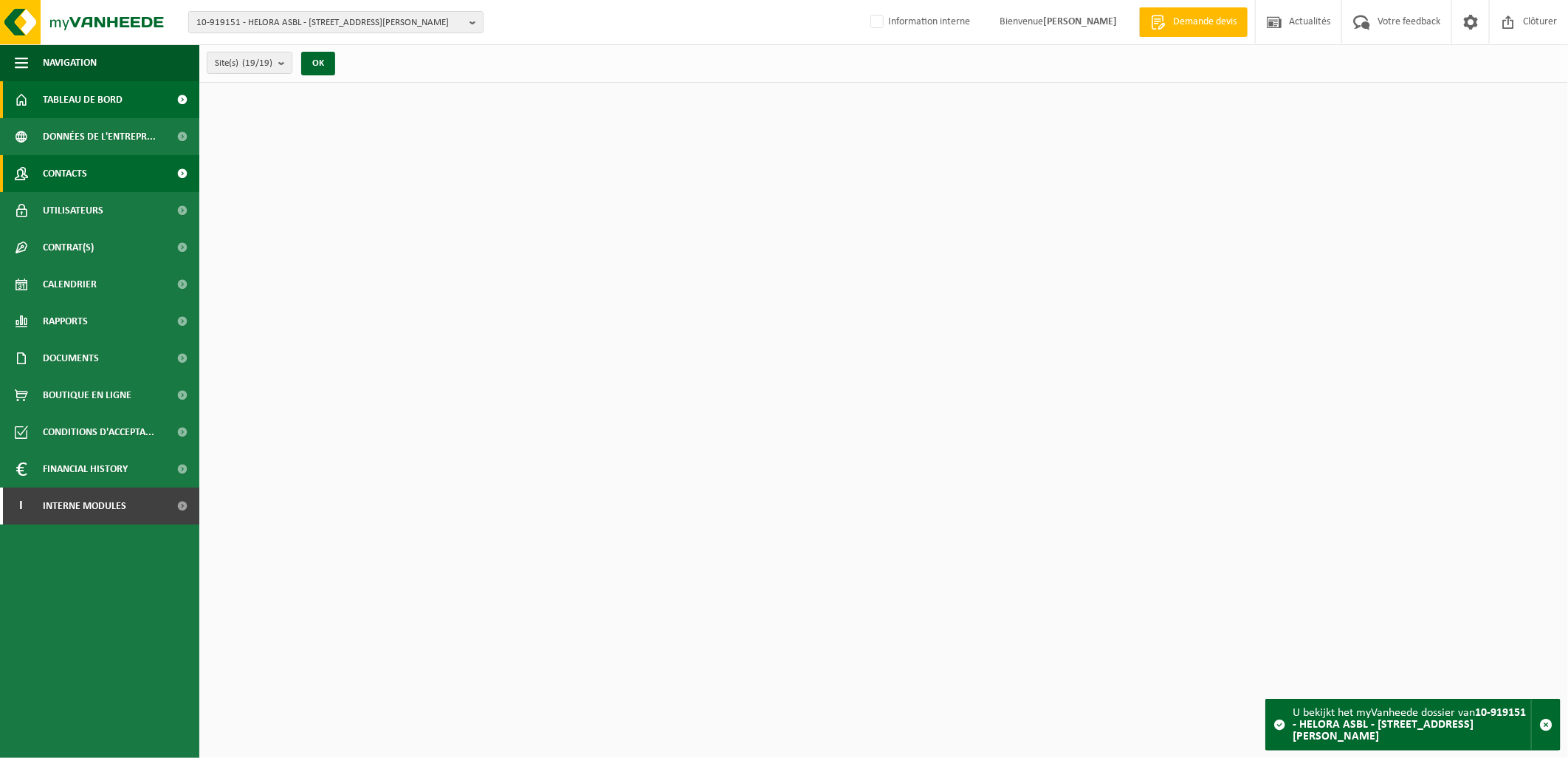
drag, startPoint x: 141, startPoint y: 192, endPoint x: 125, endPoint y: 188, distance: 16.5
click at [141, 192] on link "Utilisateurs" at bounding box center [99, 210] width 200 height 37
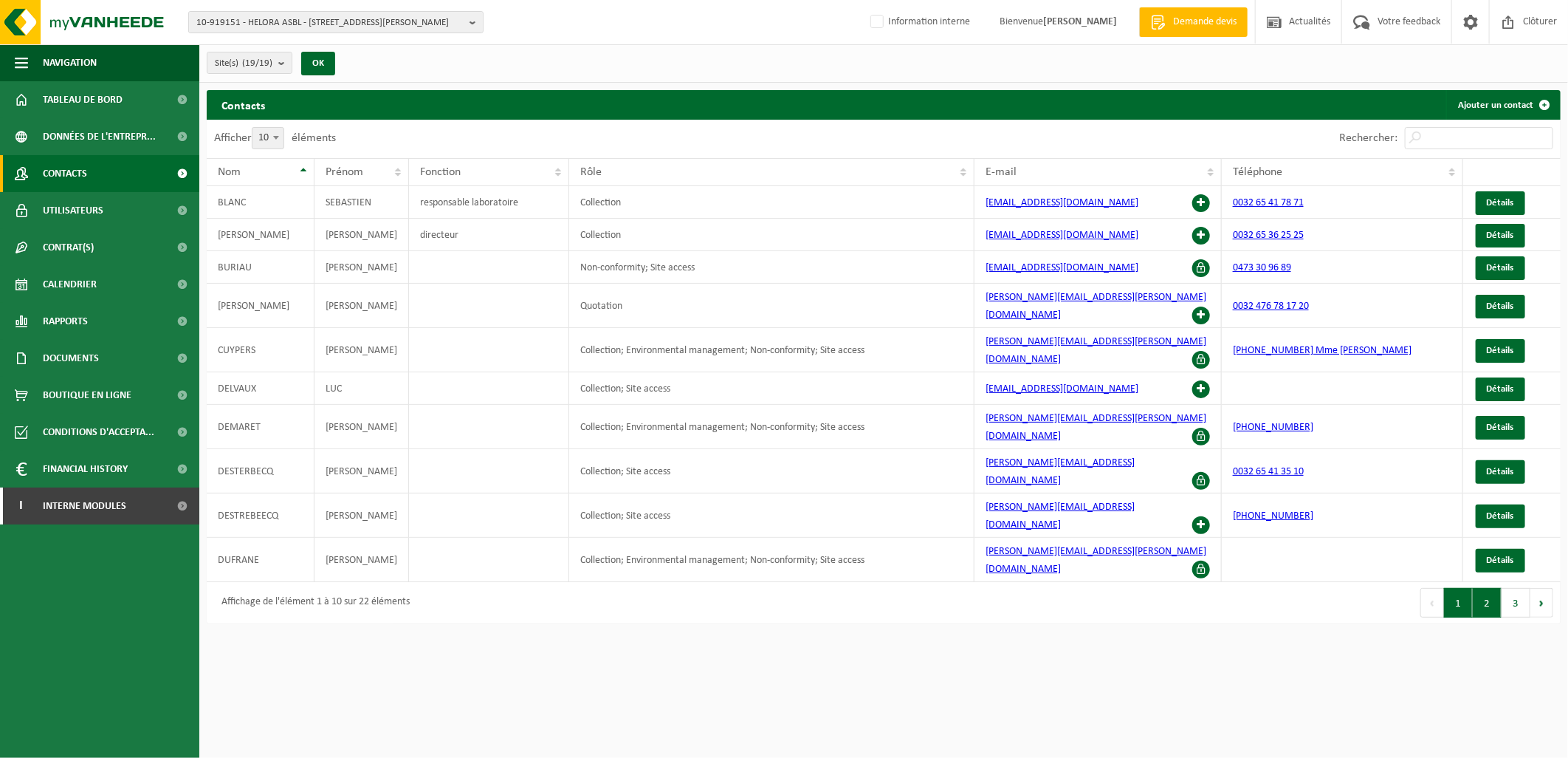
click at [1488, 588] on button "2" at bounding box center [1487, 602] width 29 height 29
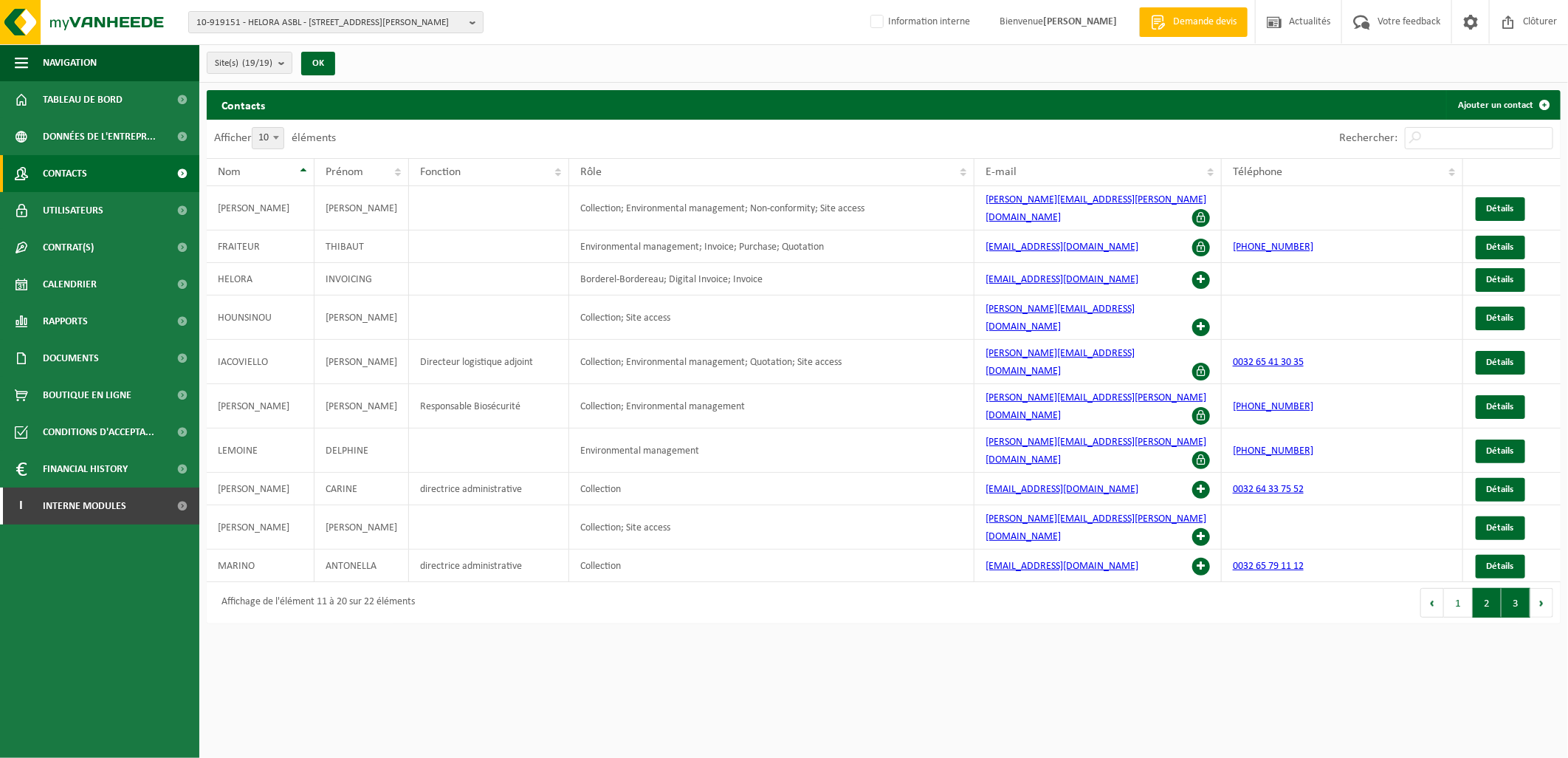
click at [1507, 588] on button "3" at bounding box center [1515, 602] width 29 height 29
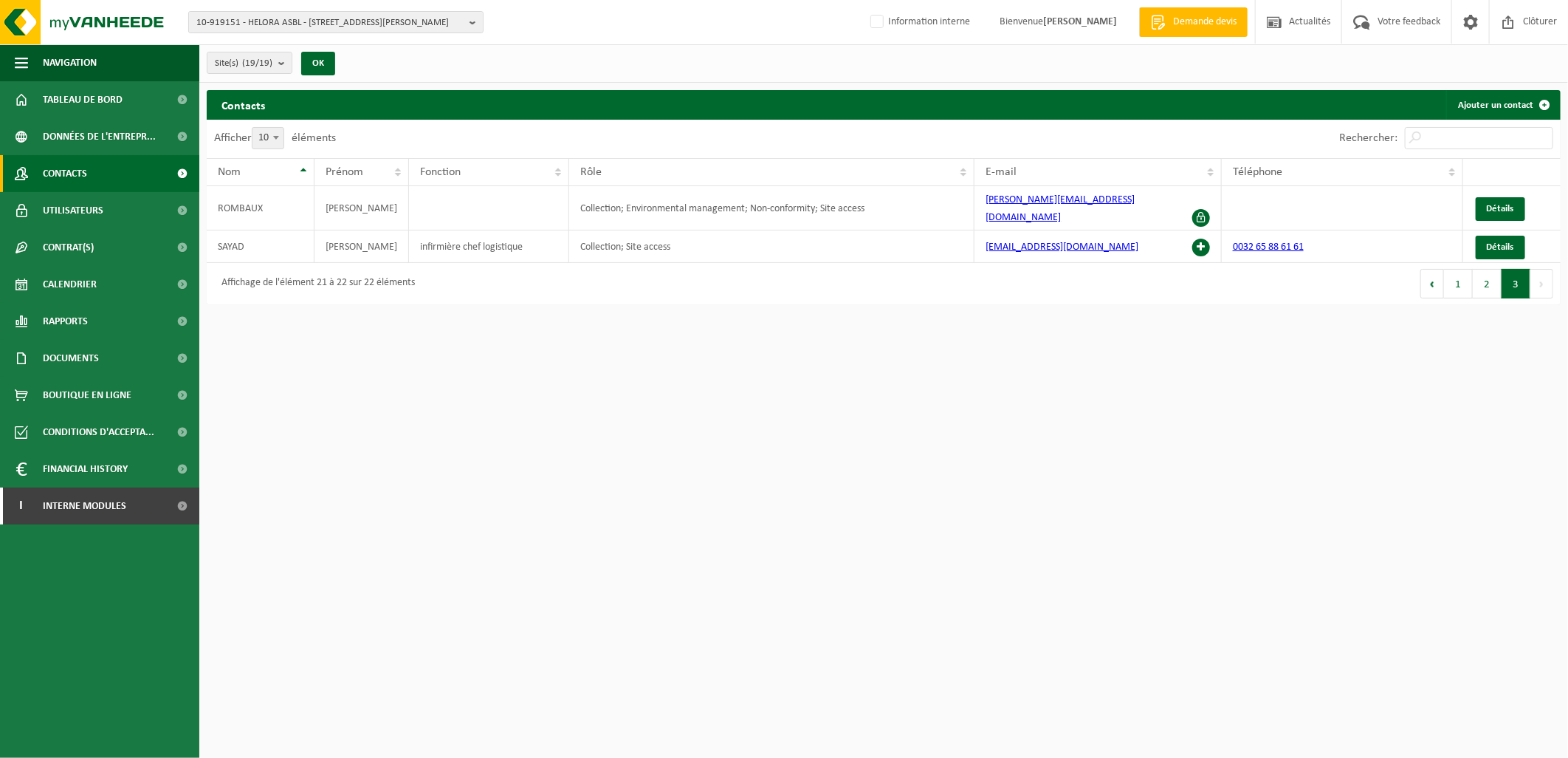
click at [1495, 535] on html "10-919151 - HELORA ASBL - 7000 MONS, BOULEVARD FULGENCE MASSON 5 10-919151 - HE…" at bounding box center [784, 379] width 1568 height 758
click at [74, 157] on span "Contacts" at bounding box center [65, 173] width 44 height 37
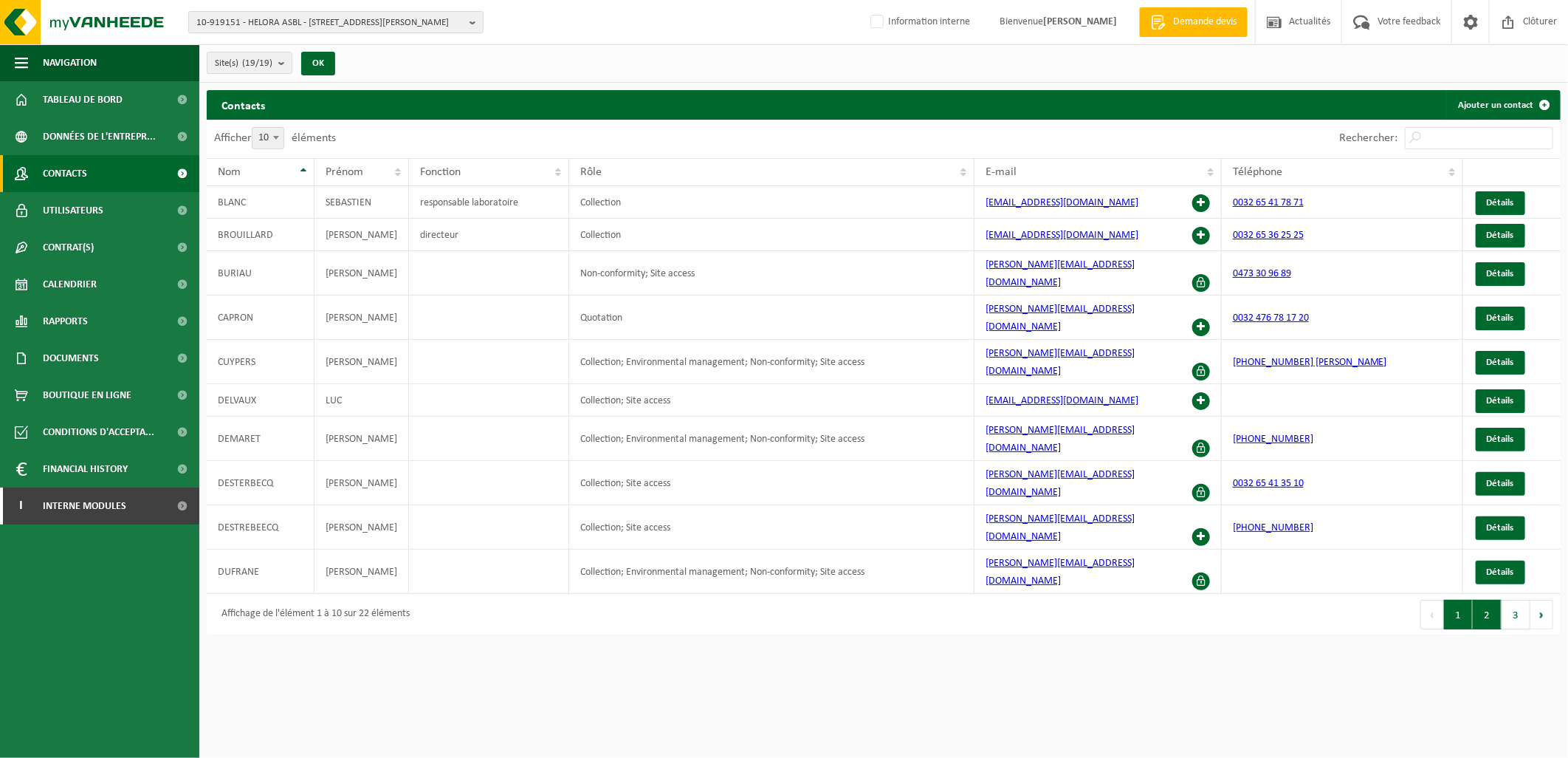
click at [1500, 600] on button "2" at bounding box center [1487, 615] width 29 height 29
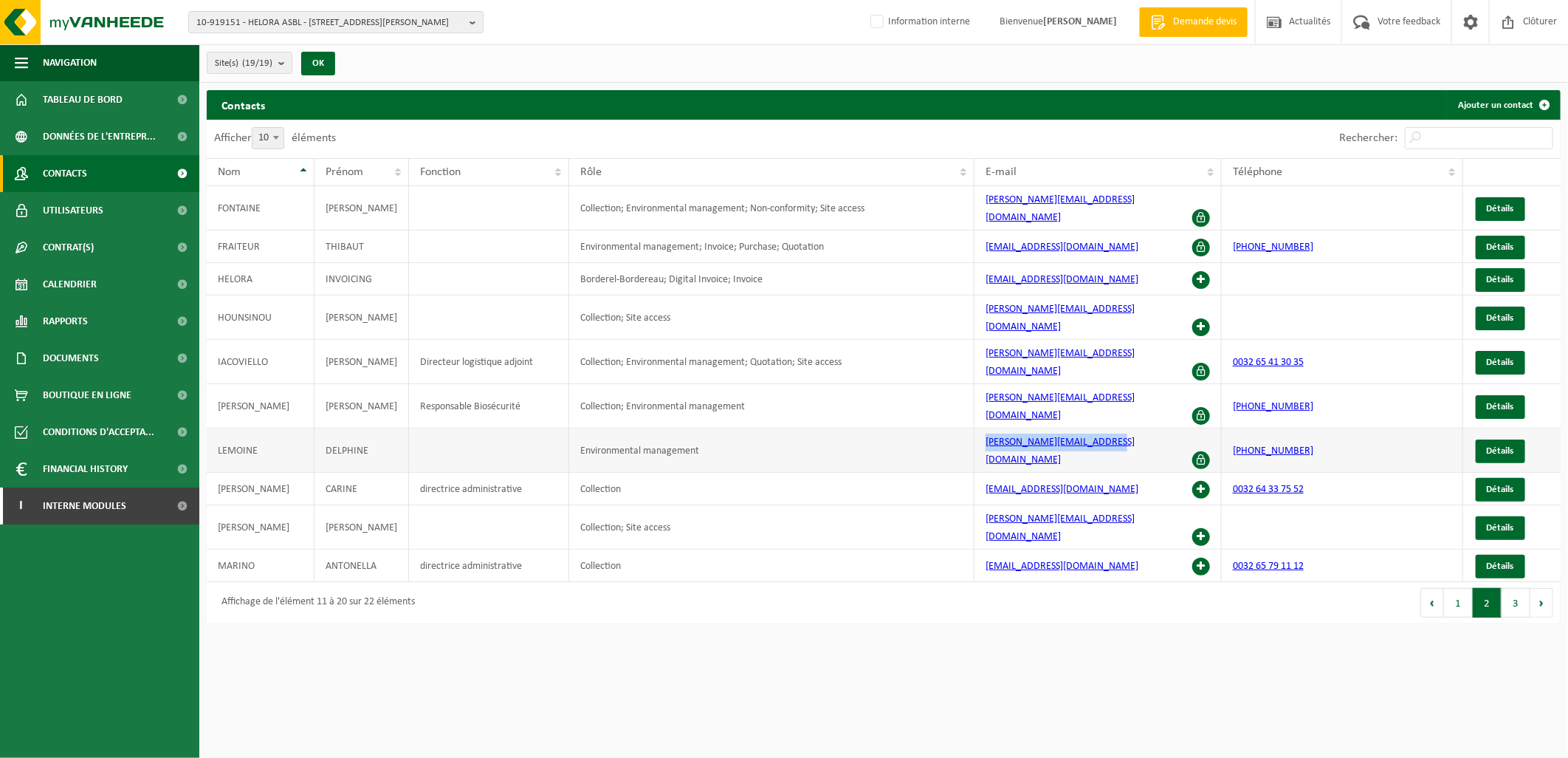
drag, startPoint x: 1120, startPoint y: 399, endPoint x: 986, endPoint y: 405, distance: 134.1
click at [986, 429] on td "[PERSON_NAME][EMAIL_ADDRESS][DOMAIN_NAME]" at bounding box center [1097, 451] width 247 height 44
copy link "[PERSON_NAME][EMAIL_ADDRESS][DOMAIN_NAME]"
click at [1196, 452] on span at bounding box center [1201, 461] width 18 height 18
click at [1501, 446] on span "Détails" at bounding box center [1500, 451] width 28 height 10
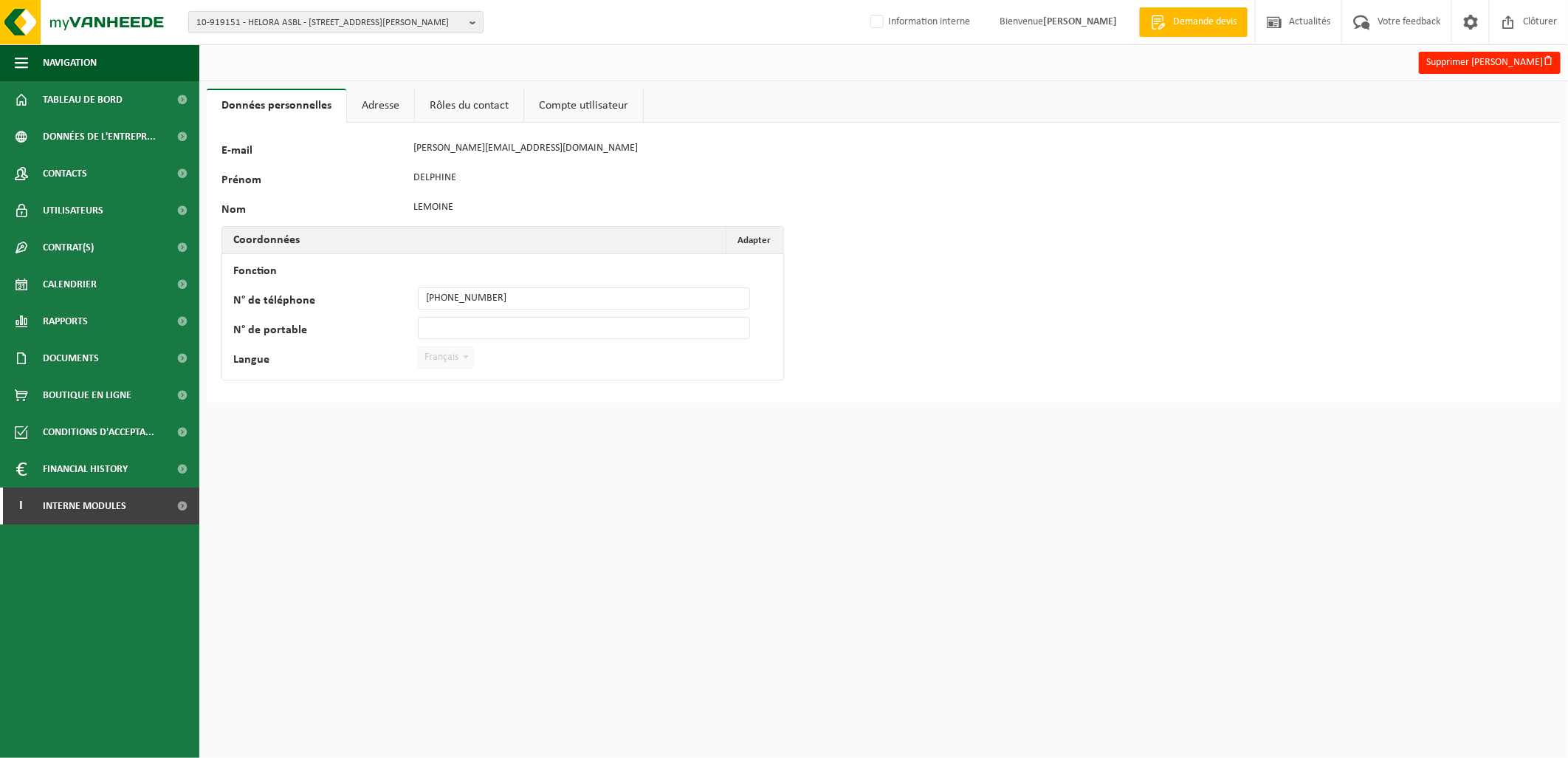
click at [384, 112] on link "Adresse" at bounding box center [380, 106] width 67 height 34
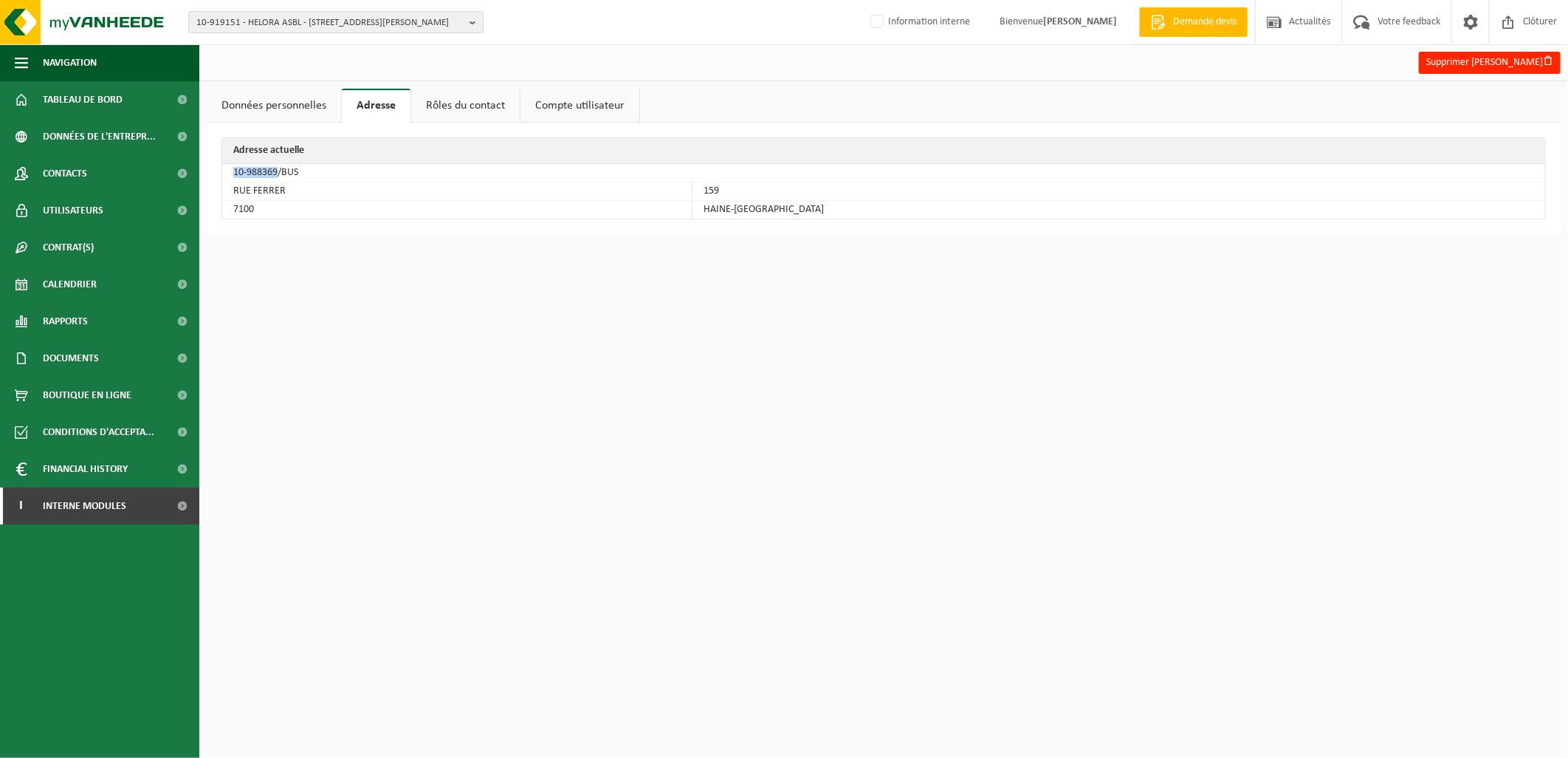
drag, startPoint x: 278, startPoint y: 174, endPoint x: 226, endPoint y: 168, distance: 52.3
click at [226, 168] on td "10-988369/BUS" at bounding box center [884, 173] width 1323 height 19
copy td "10-988369"
